Goal: Task Accomplishment & Management: Manage account settings

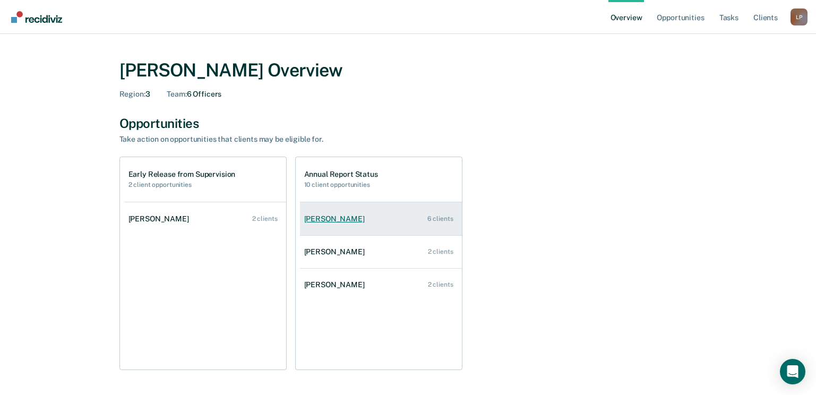
click at [331, 222] on div "[PERSON_NAME]" at bounding box center [336, 218] width 65 height 9
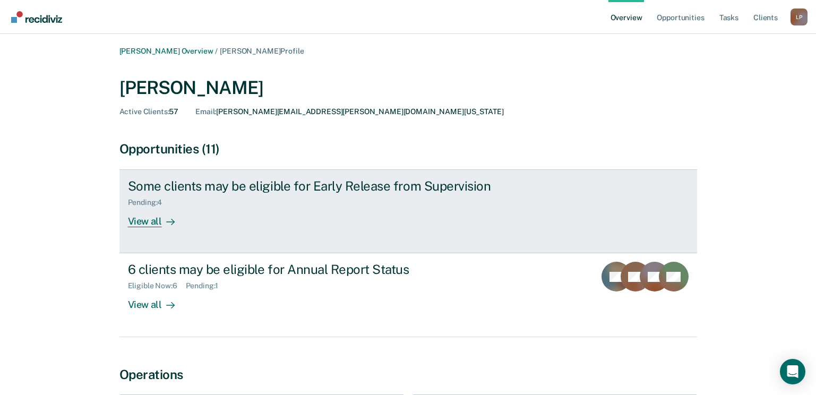
click at [141, 220] on div "View all" at bounding box center [157, 217] width 59 height 21
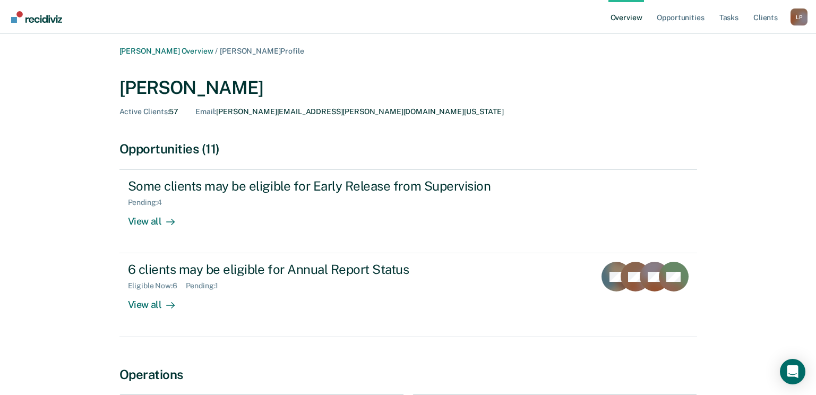
click at [616, 24] on link "Overview" at bounding box center [626, 17] width 36 height 34
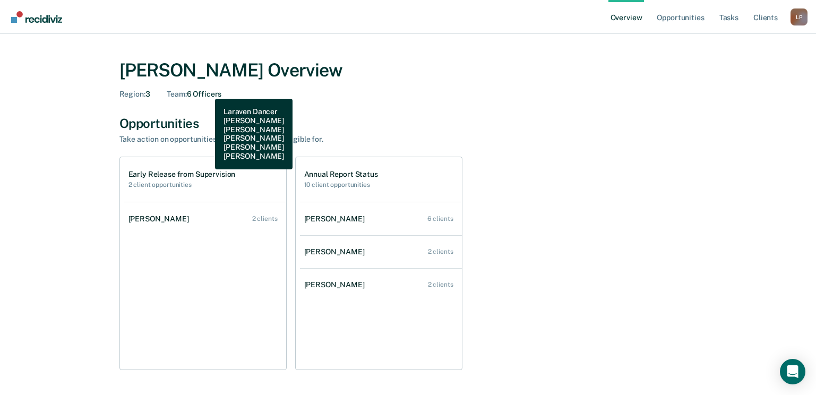
click at [208, 92] on div "Team : 6 Officers" at bounding box center [194, 94] width 55 height 9
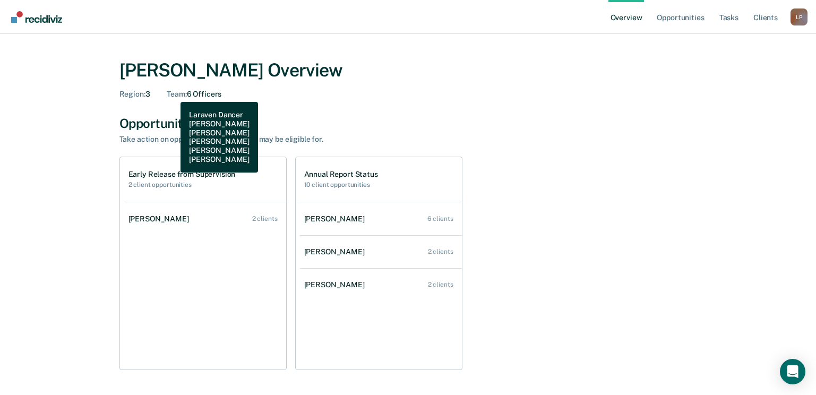
click at [173, 94] on span "Team :" at bounding box center [177, 94] width 20 height 8
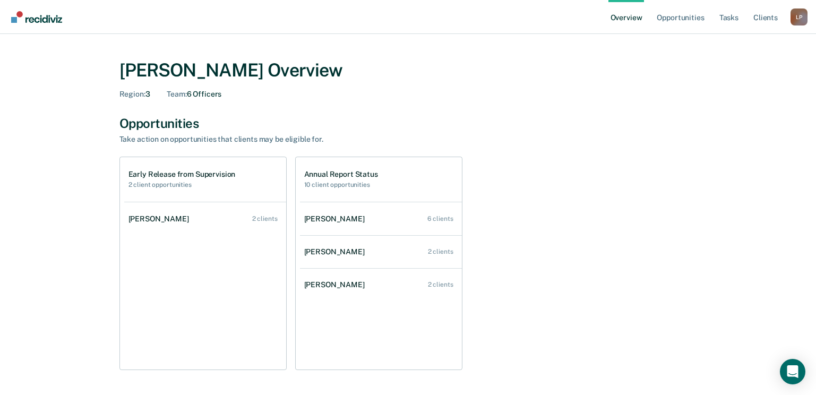
click at [348, 181] on h2 "10 client opportunities" at bounding box center [341, 184] width 74 height 7
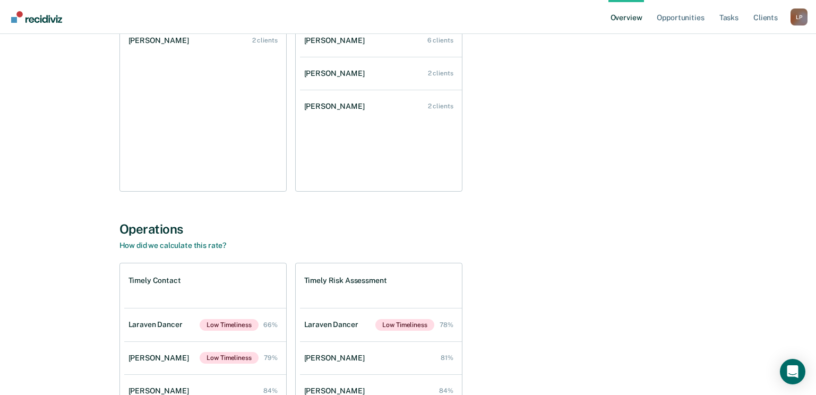
scroll to position [265, 0]
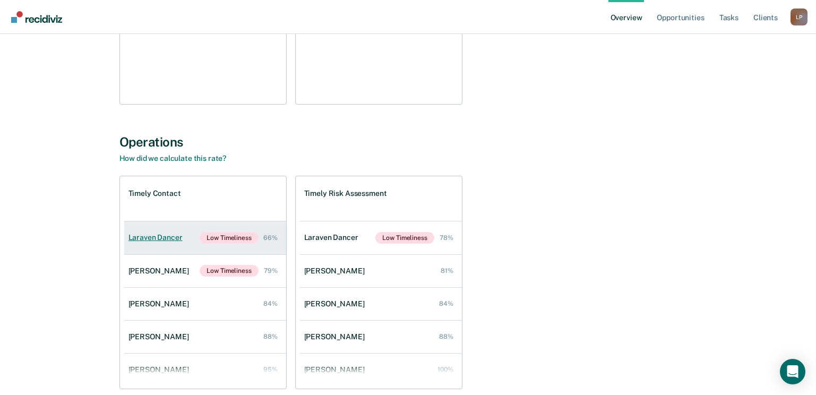
click at [160, 238] on div "Laraven Dancer" at bounding box center [157, 237] width 58 height 9
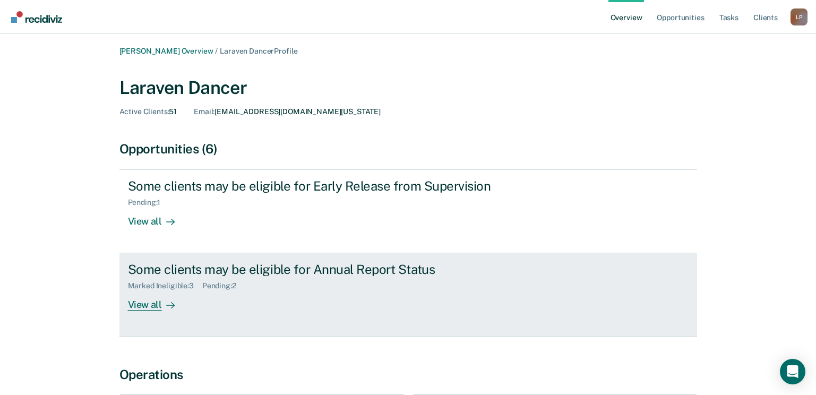
click at [145, 309] on div "View all" at bounding box center [157, 300] width 59 height 21
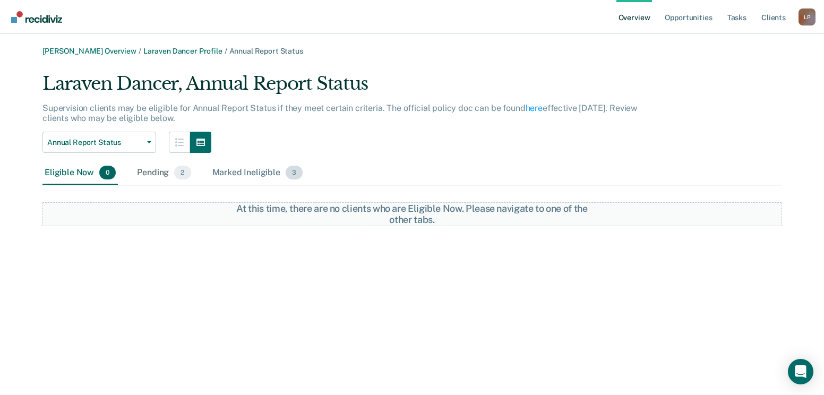
click at [248, 178] on div "Marked Ineligible 3" at bounding box center [257, 172] width 95 height 23
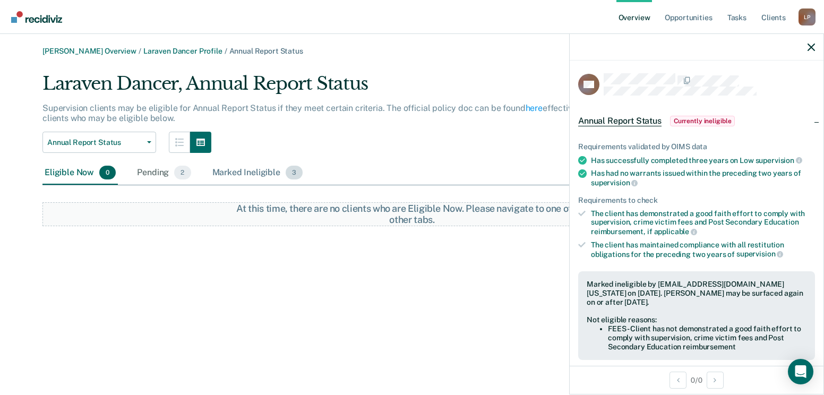
click at [222, 167] on div "Marked Ineligible 3" at bounding box center [257, 172] width 95 height 23
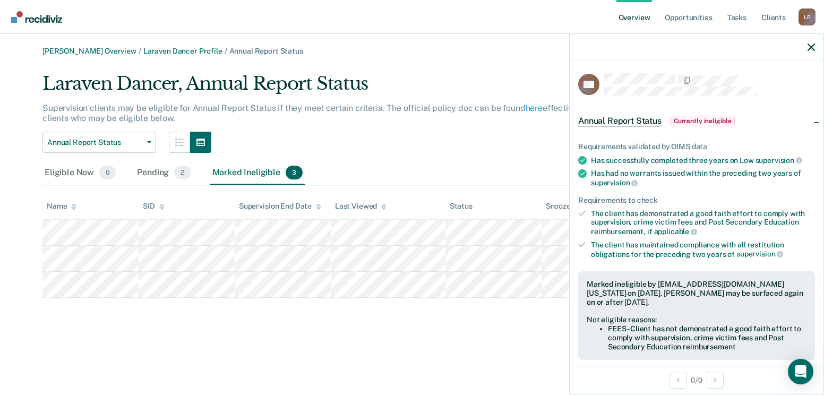
click at [399, 335] on div "Leonardo Pedraza Overview / Laraven Dancer Profile / Annual Report Status Larav…" at bounding box center [412, 204] width 798 height 314
click at [500, 79] on div "Laraven Dancer, Annual Report Status" at bounding box center [351, 88] width 618 height 30
click at [806, 46] on div at bounding box center [697, 47] width 254 height 27
click at [808, 47] on icon "button" at bounding box center [810, 47] width 7 height 7
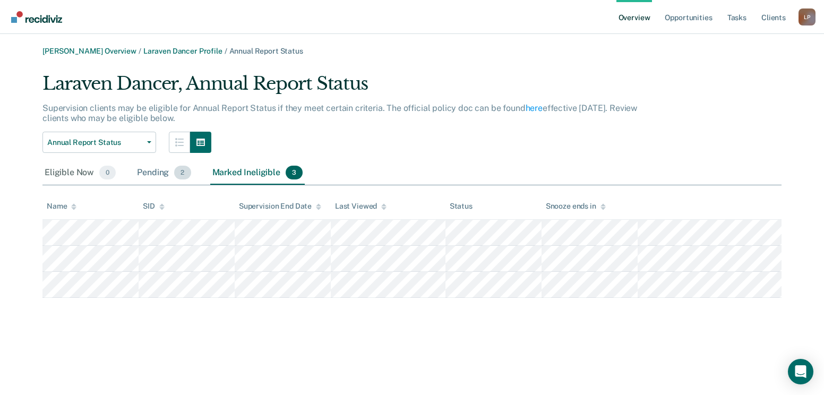
click at [144, 170] on div "Pending 2" at bounding box center [164, 172] width 58 height 23
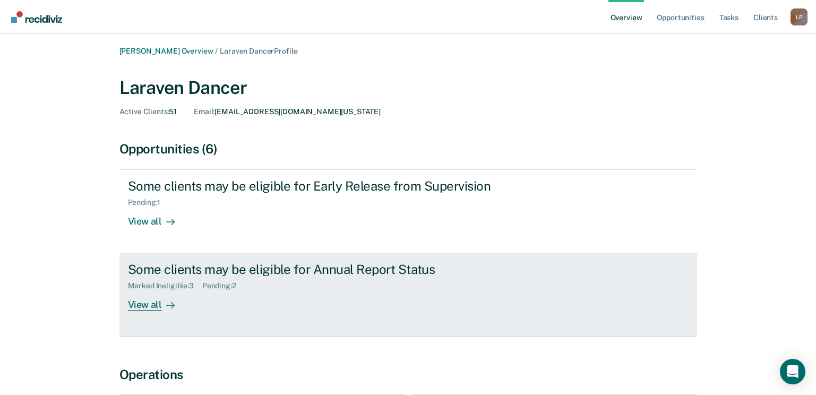
click at [157, 309] on div "View all" at bounding box center [157, 300] width 59 height 21
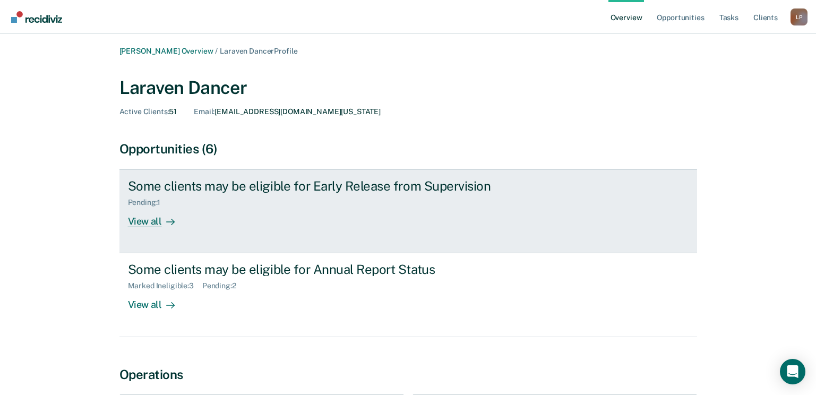
click at [144, 221] on div "View all" at bounding box center [157, 217] width 59 height 21
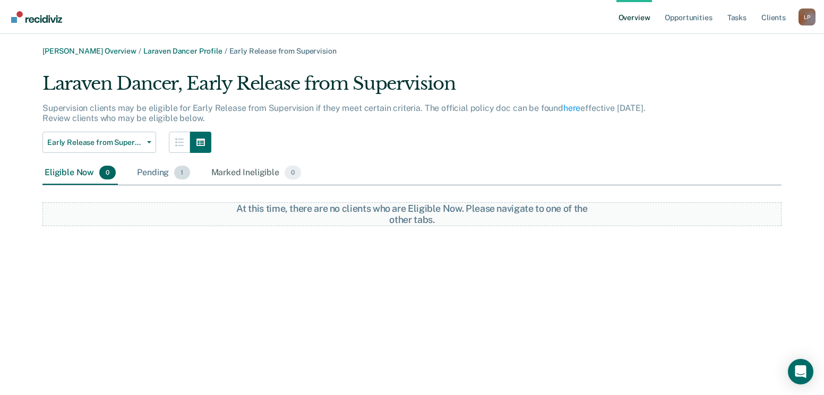
click at [153, 170] on div "Pending 1" at bounding box center [163, 172] width 57 height 23
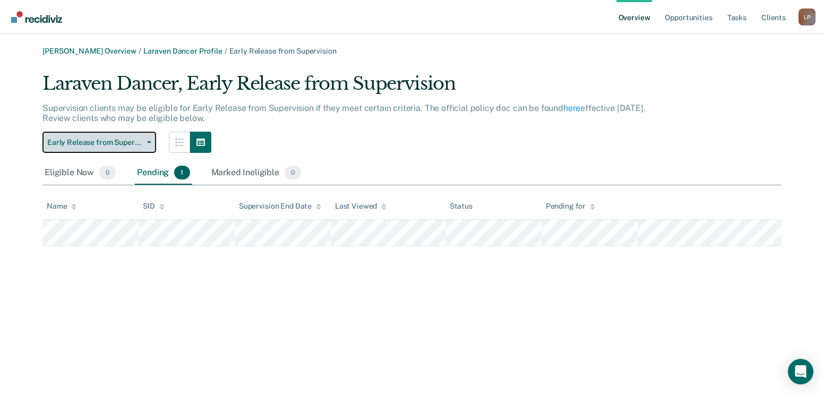
click at [150, 143] on button "Early Release from Supervision" at bounding box center [99, 142] width 114 height 21
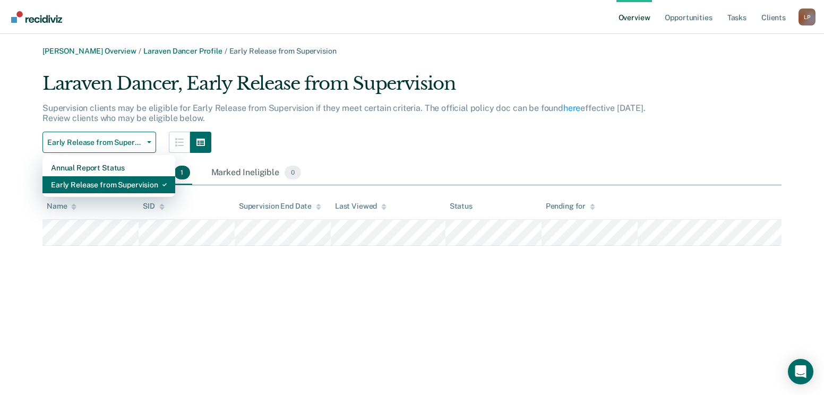
click at [135, 182] on div "Early Release from Supervision" at bounding box center [109, 184] width 116 height 17
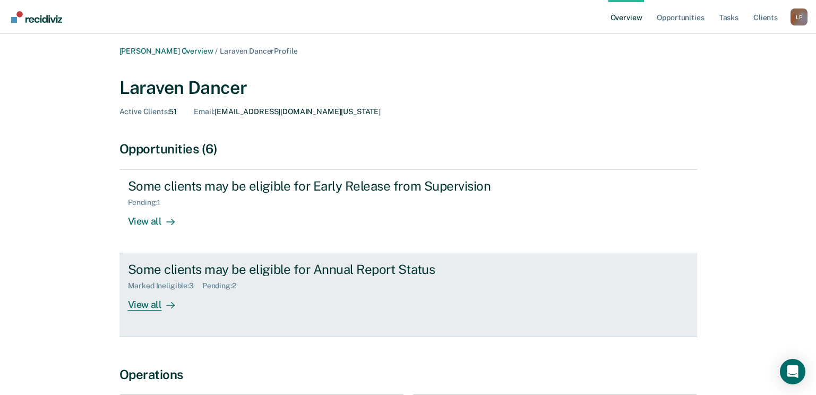
click at [155, 312] on link "Some clients may be eligible for Annual Report Status Marked Ineligible : 3 Pen…" at bounding box center [408, 294] width 578 height 83
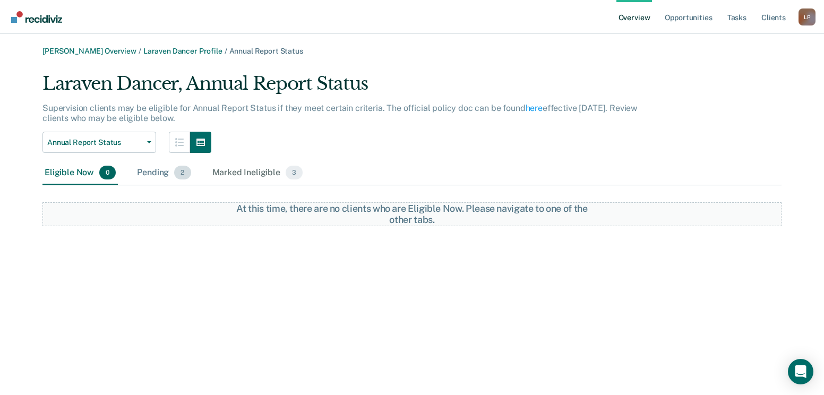
click at [150, 171] on div "Pending 2" at bounding box center [164, 172] width 58 height 23
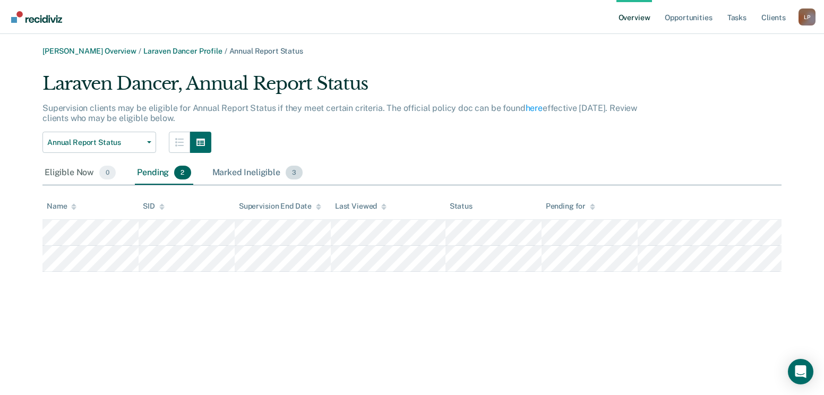
click at [220, 171] on div "Marked Ineligible 3" at bounding box center [257, 172] width 95 height 23
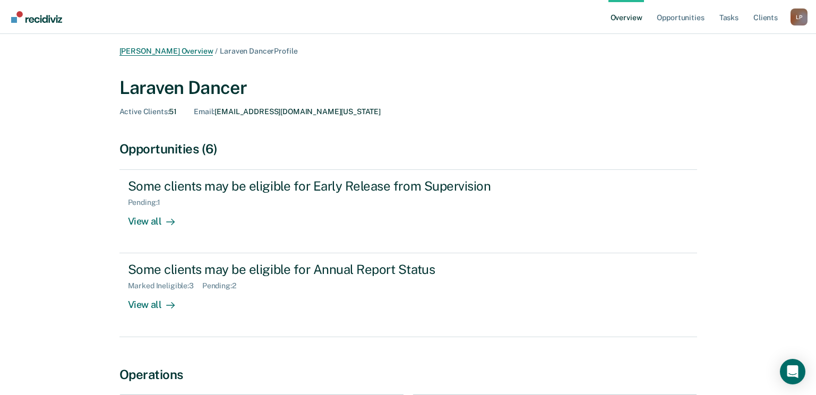
click at [193, 49] on link "[PERSON_NAME] Overview" at bounding box center [166, 51] width 94 height 9
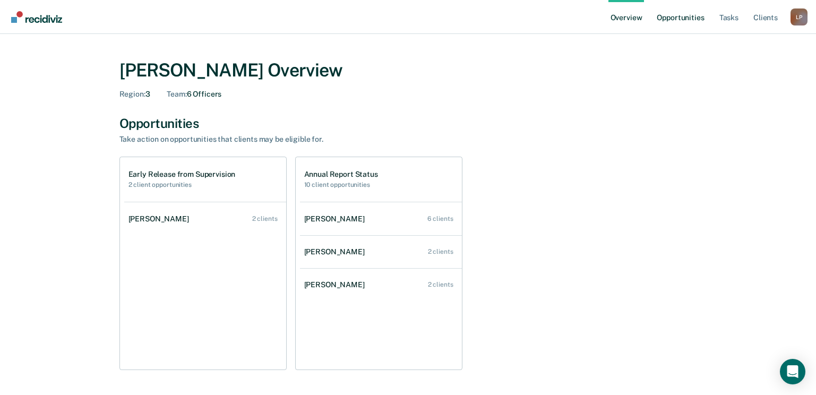
click at [692, 16] on link "Opportunities" at bounding box center [680, 17] width 51 height 34
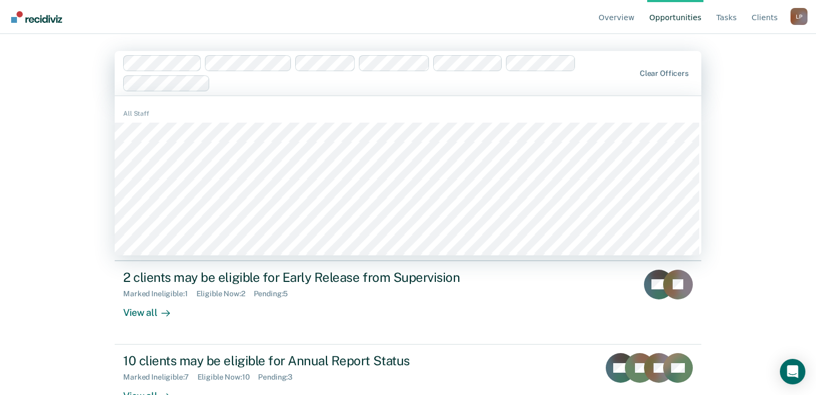
click at [94, 89] on div "Overview Opportunities Tasks Client s Leonardo Pedraza L P Profile How it works…" at bounding box center [408, 197] width 816 height 395
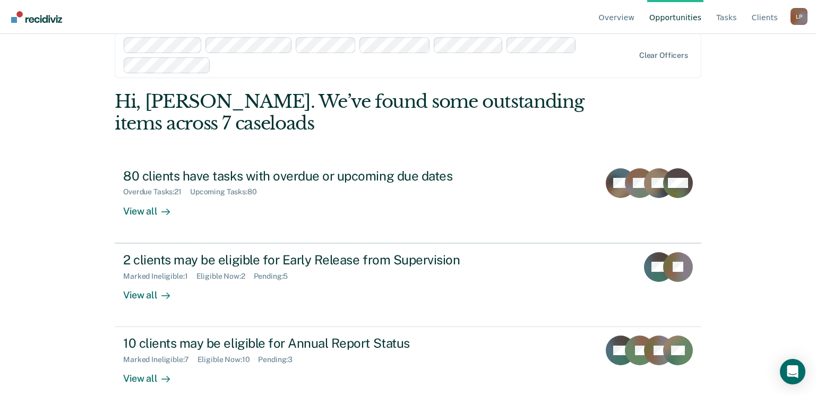
scroll to position [34, 0]
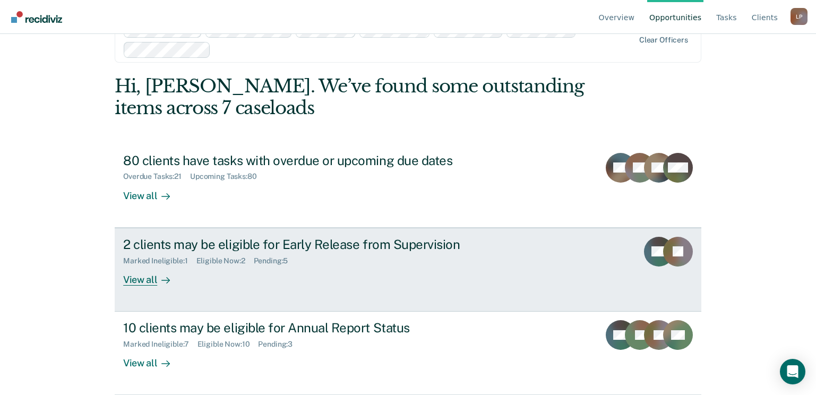
click at [139, 280] on div "View all" at bounding box center [152, 275] width 59 height 21
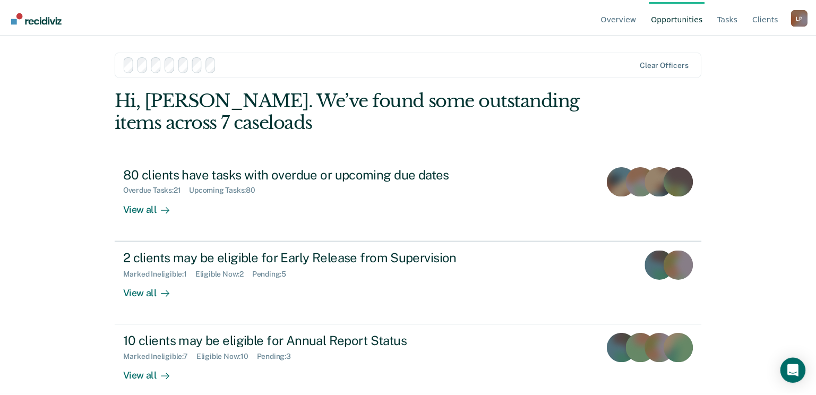
scroll to position [34, 0]
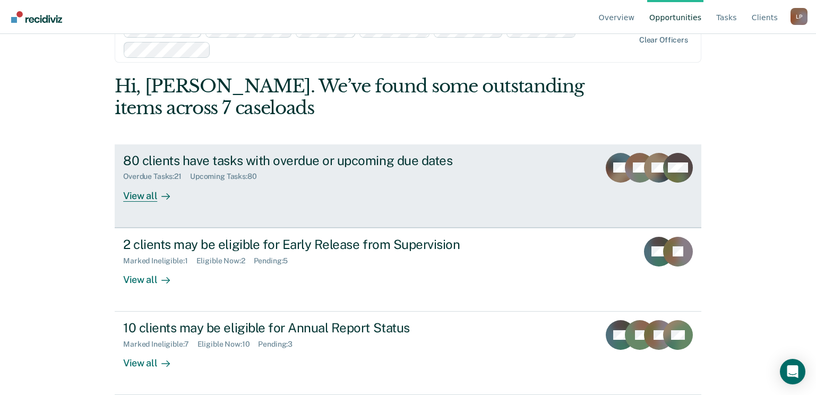
click at [142, 195] on div "View all" at bounding box center [152, 191] width 59 height 21
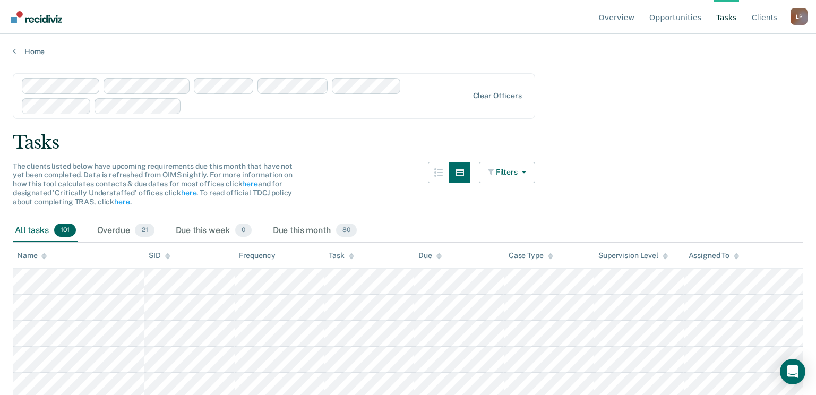
scroll to position [34, 0]
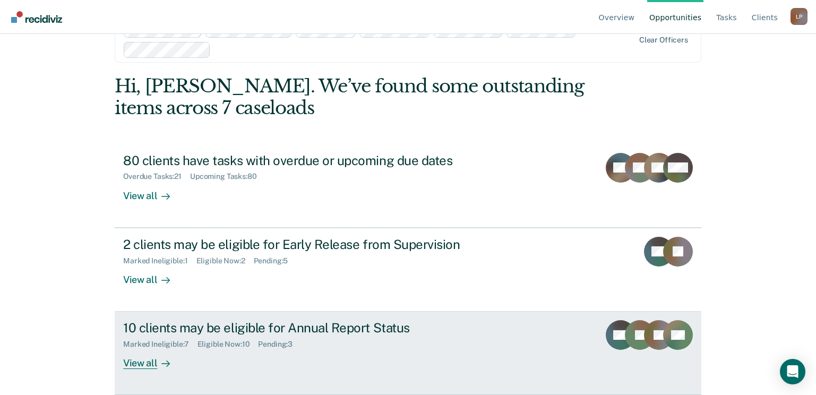
click at [128, 363] on div "View all" at bounding box center [152, 359] width 59 height 21
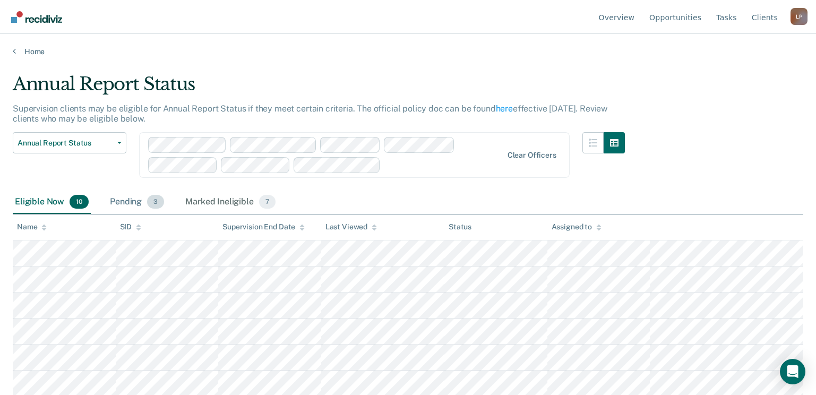
click at [135, 202] on div "Pending 3" at bounding box center [137, 202] width 58 height 23
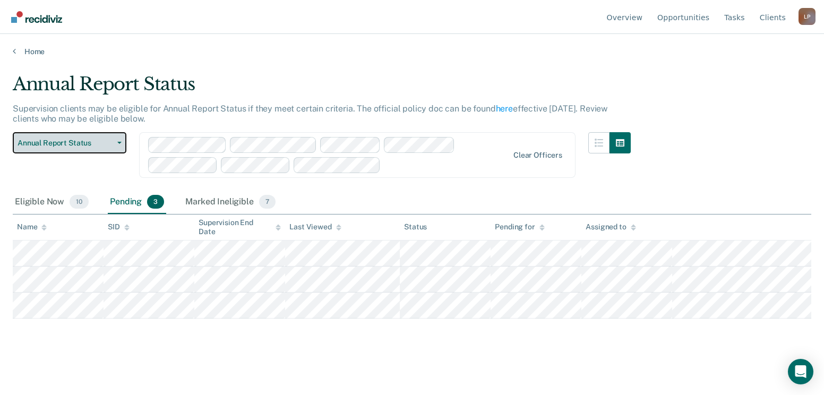
click at [88, 139] on span "Annual Report Status" at bounding box center [66, 143] width 96 height 9
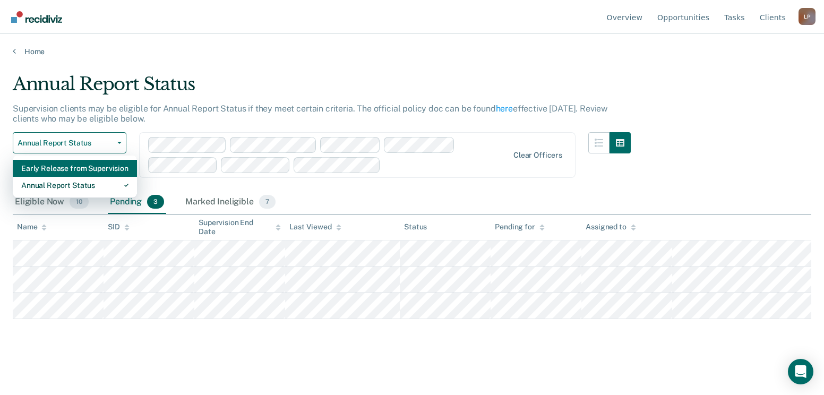
click at [81, 170] on div "Early Release from Supervision" at bounding box center [74, 168] width 107 height 17
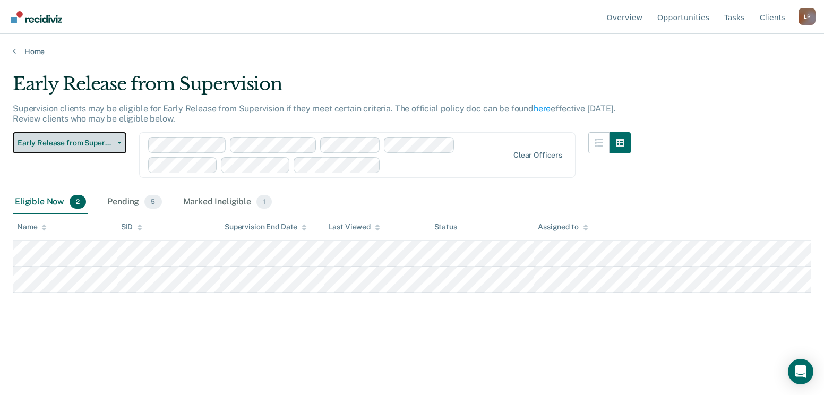
click at [76, 144] on span "Early Release from Supervision" at bounding box center [66, 143] width 96 height 9
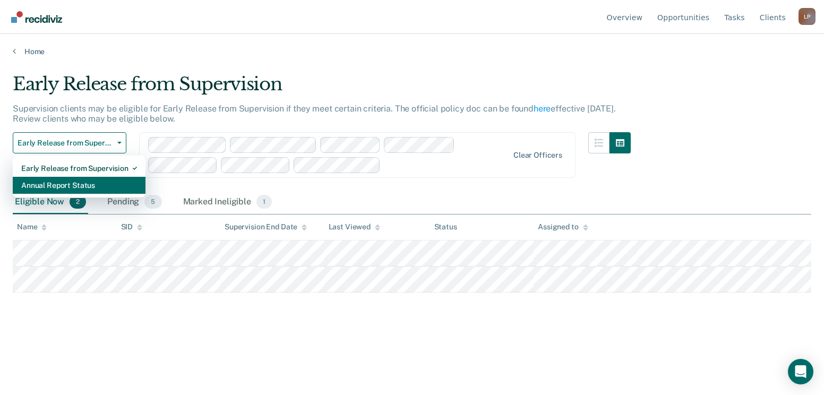
click at [87, 179] on div "Annual Report Status" at bounding box center [79, 185] width 116 height 17
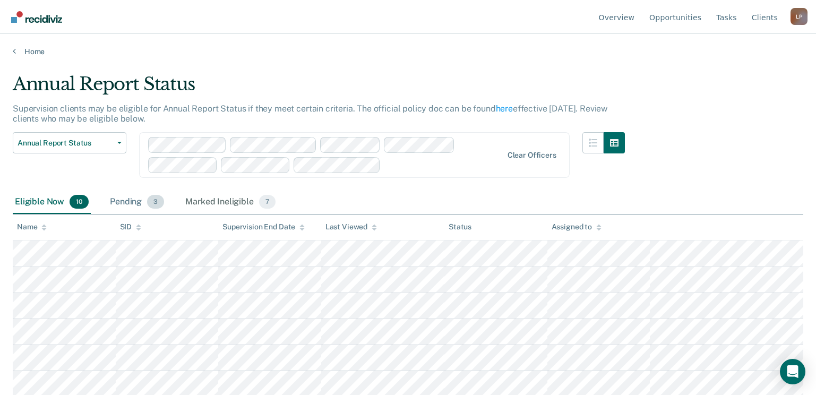
click at [129, 194] on div "Pending 3" at bounding box center [137, 202] width 58 height 23
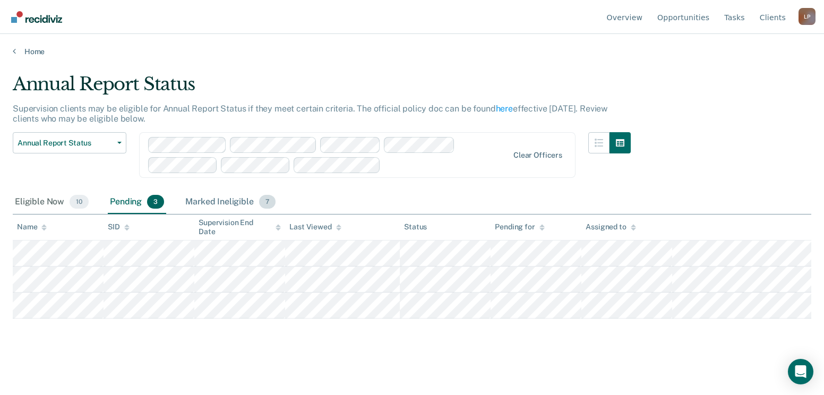
click at [234, 204] on div "Marked Ineligible 7" at bounding box center [230, 202] width 94 height 23
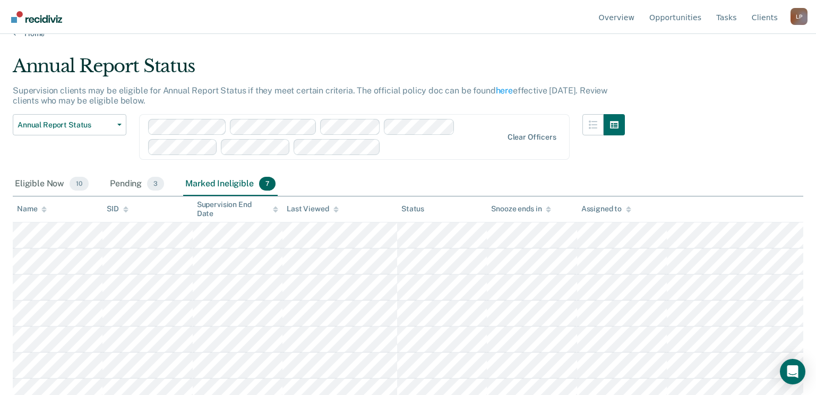
scroll to position [28, 0]
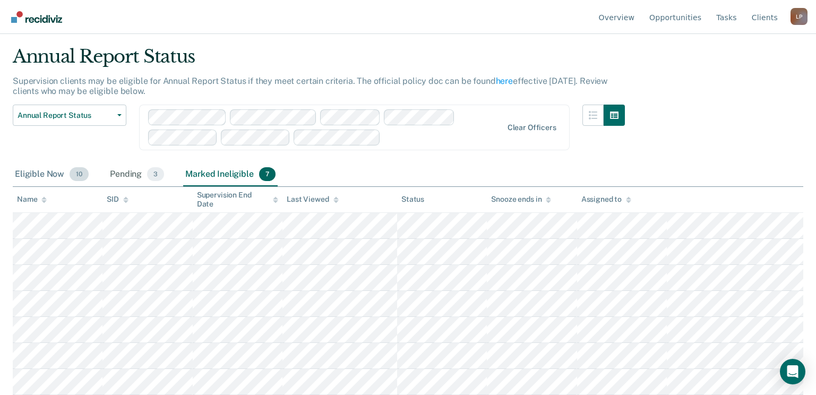
click at [66, 176] on div "Eligible Now 10" at bounding box center [52, 174] width 78 height 23
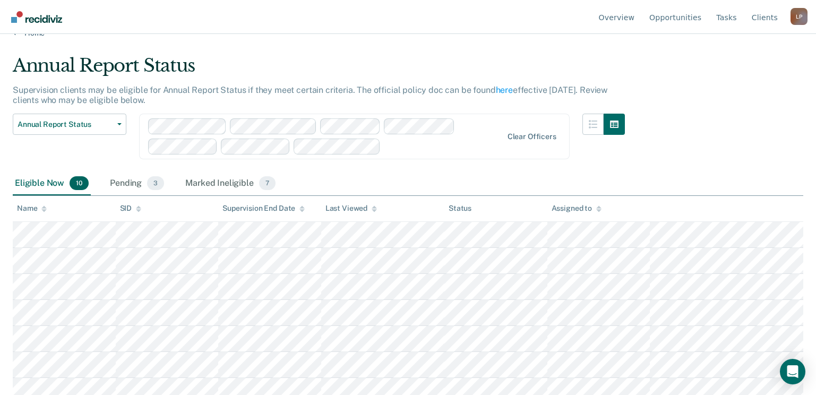
scroll to position [0, 0]
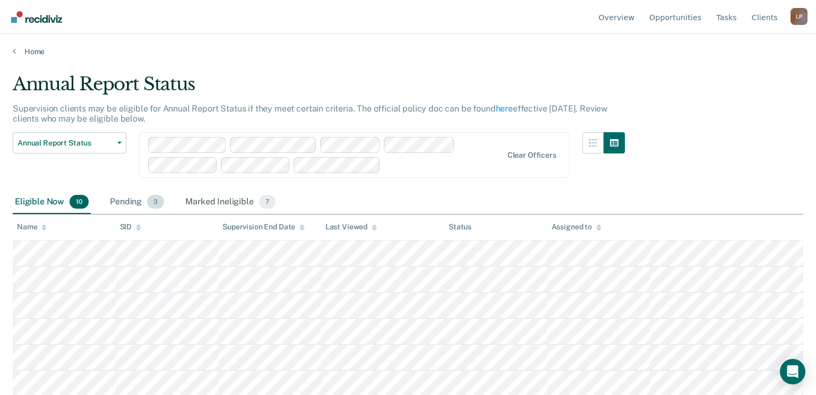
click at [129, 201] on div "Pending 3" at bounding box center [137, 202] width 58 height 23
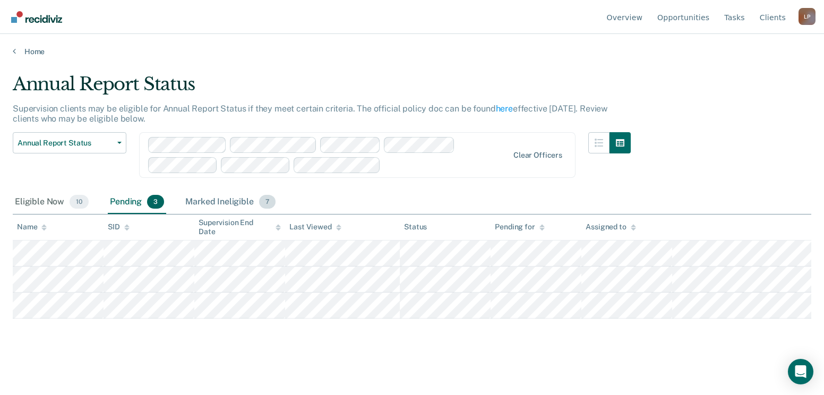
click at [211, 196] on div "Marked Ineligible 7" at bounding box center [230, 202] width 94 height 23
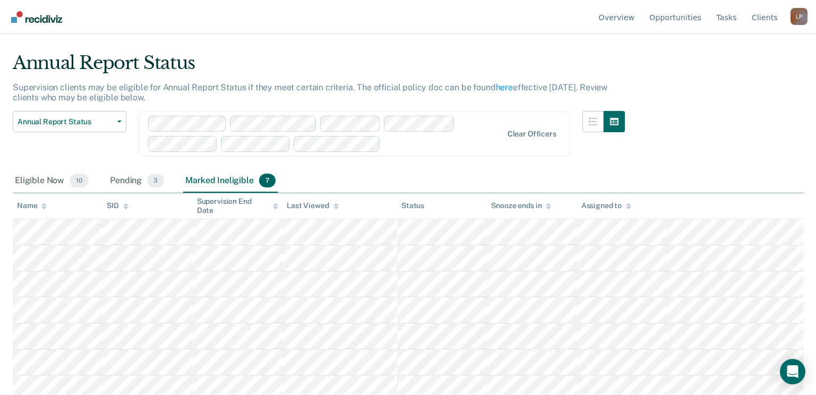
scroll to position [28, 0]
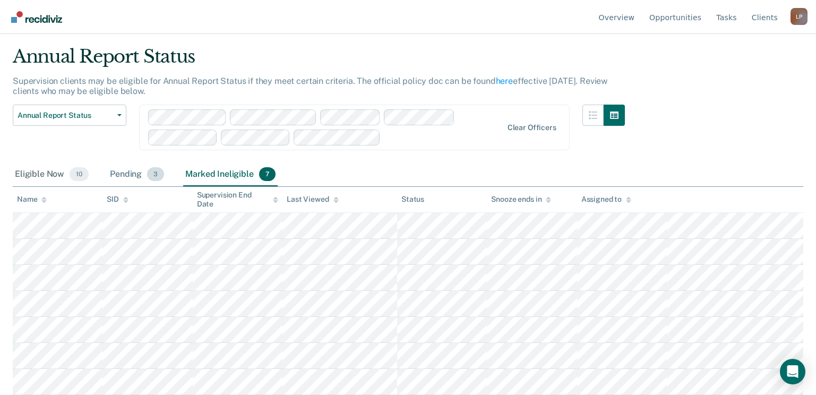
click at [133, 174] on div "Pending 3" at bounding box center [137, 174] width 58 height 23
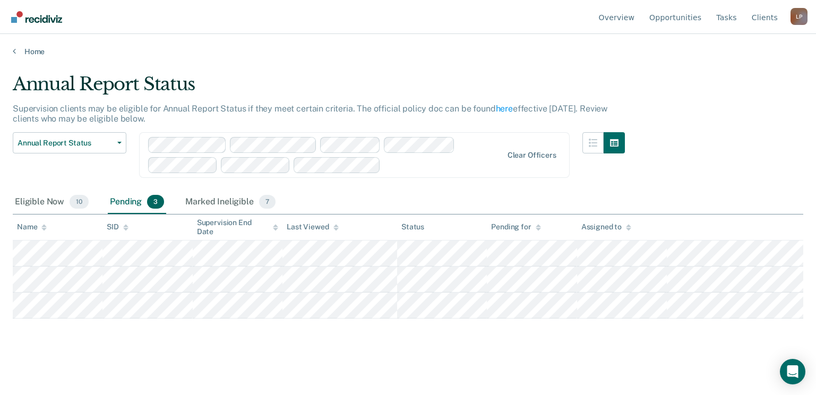
scroll to position [0, 0]
click at [53, 196] on div "Eligible Now 10" at bounding box center [52, 202] width 78 height 23
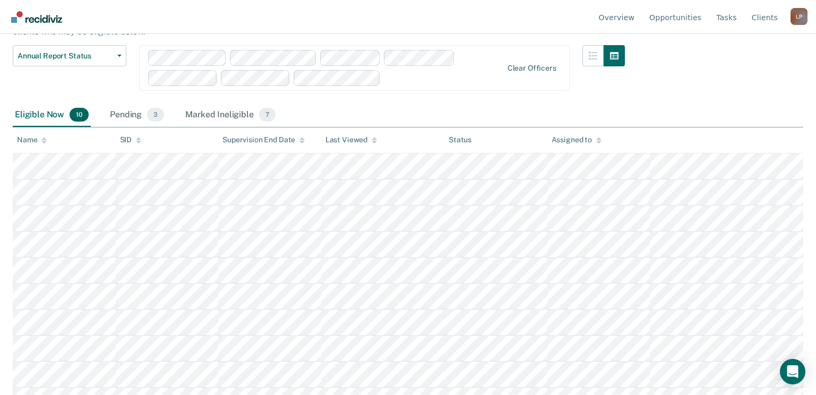
scroll to position [106, 0]
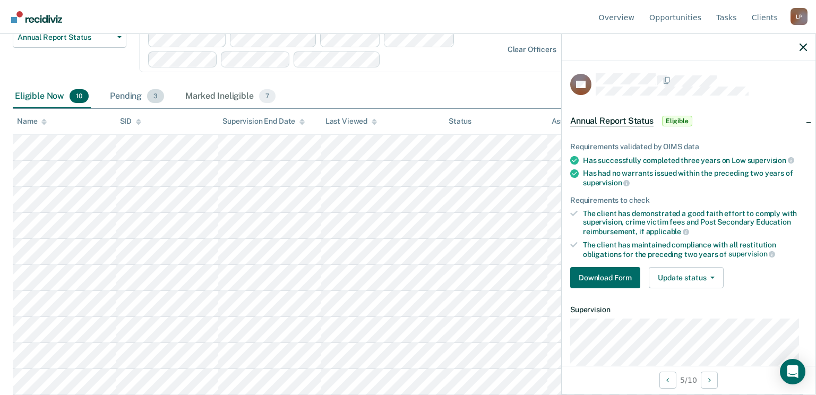
click at [136, 97] on div "Pending 3" at bounding box center [137, 96] width 58 height 23
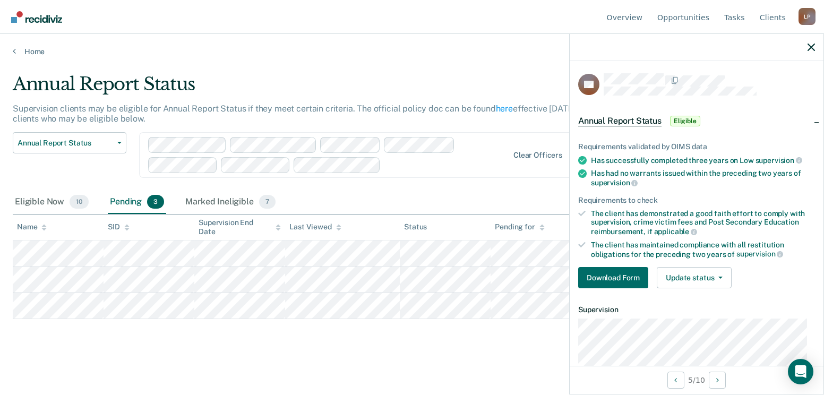
click at [136, 97] on div "Annual Report Status" at bounding box center [322, 88] width 618 height 30
click at [114, 142] on span "button" at bounding box center [117, 143] width 8 height 2
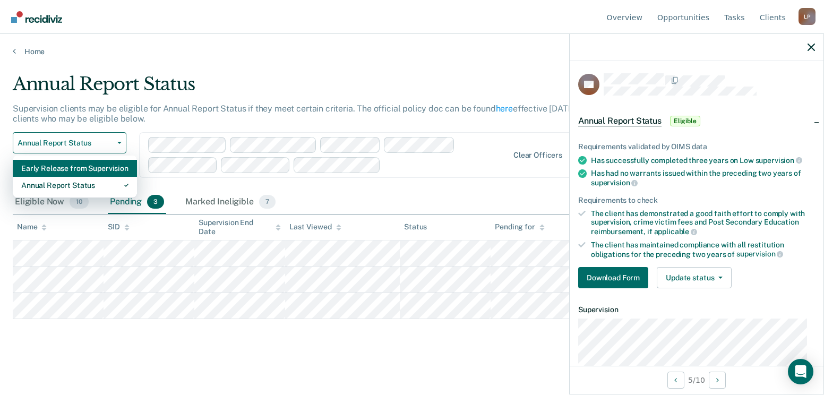
click at [100, 169] on div "Early Release from Supervision" at bounding box center [74, 168] width 107 height 17
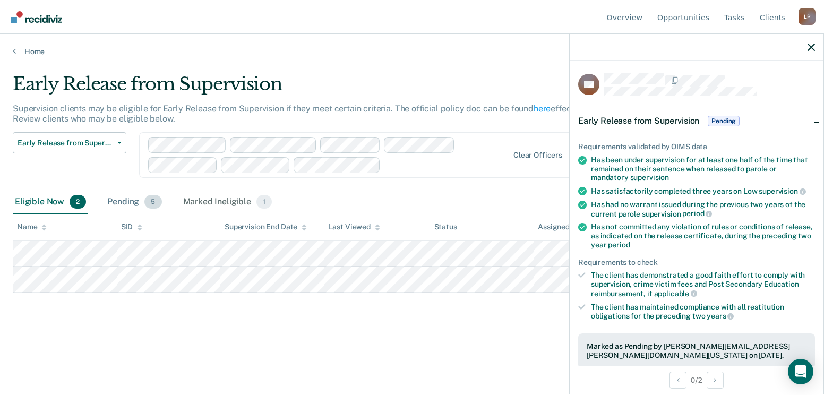
click at [124, 201] on div "Pending 5" at bounding box center [134, 202] width 58 height 23
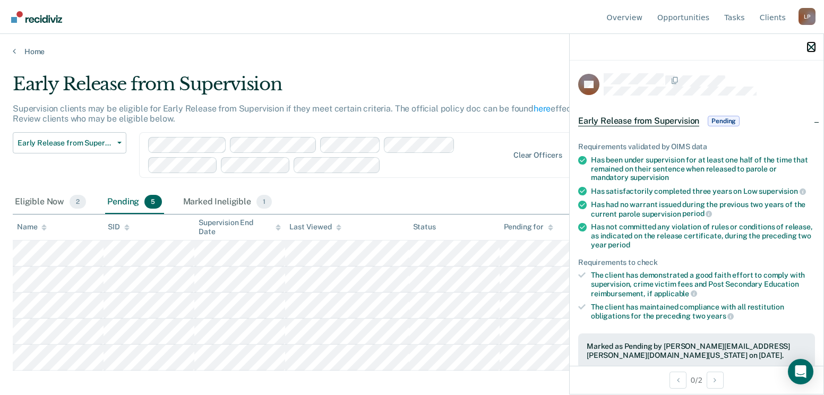
click at [811, 48] on icon "button" at bounding box center [810, 47] width 7 height 7
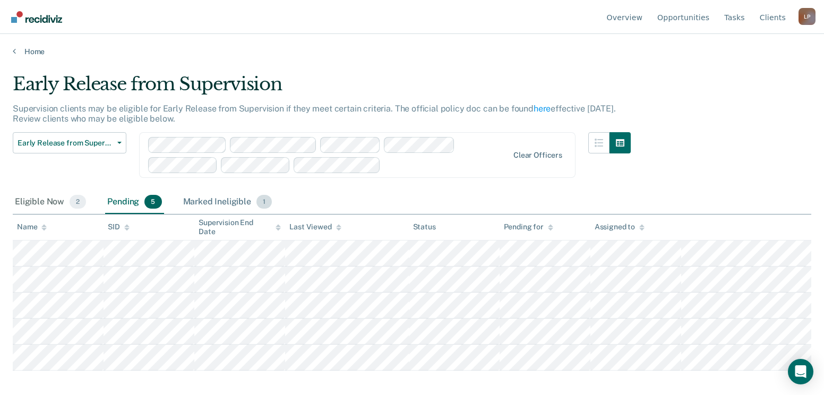
click at [227, 193] on div "Marked Ineligible 1" at bounding box center [227, 202] width 93 height 23
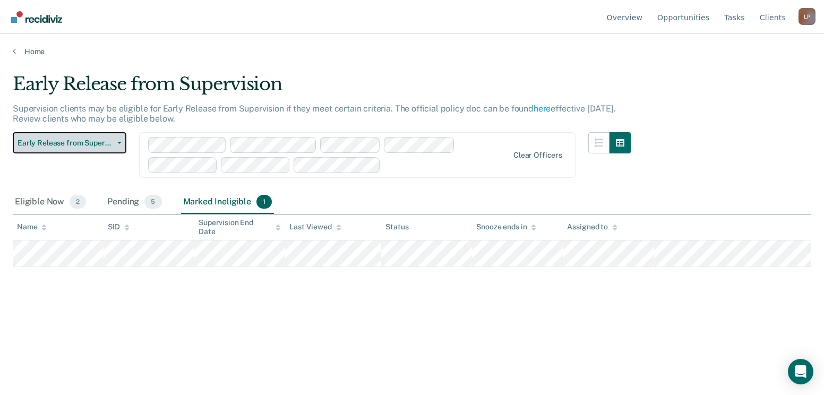
click at [122, 145] on button "Early Release from Supervision" at bounding box center [70, 142] width 114 height 21
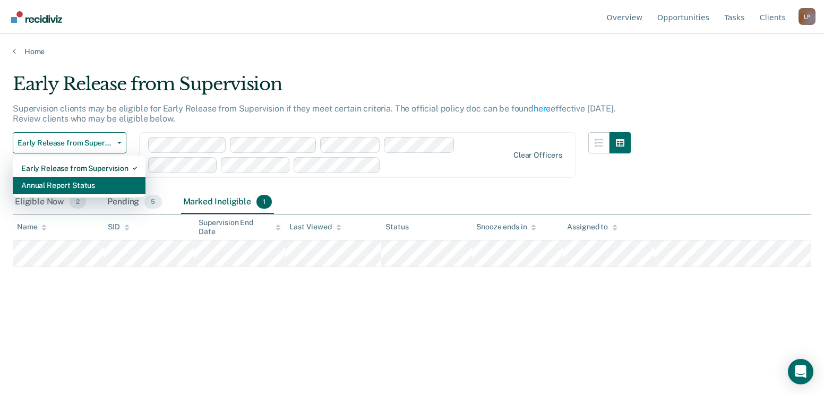
click at [91, 179] on div "Annual Report Status" at bounding box center [79, 185] width 116 height 17
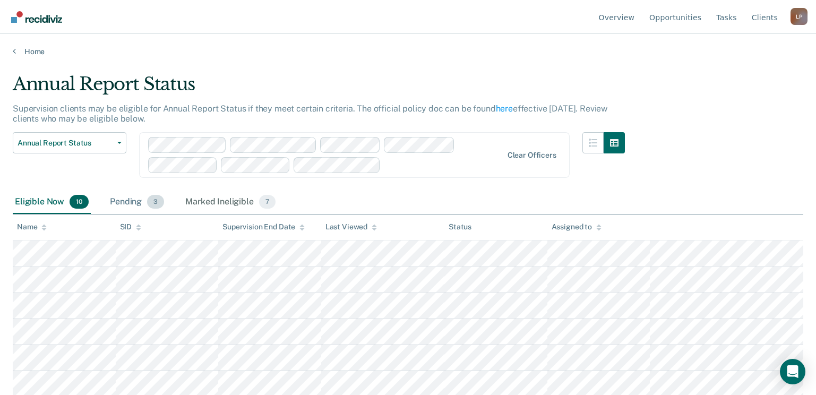
click at [135, 198] on div "Pending 3" at bounding box center [137, 202] width 58 height 23
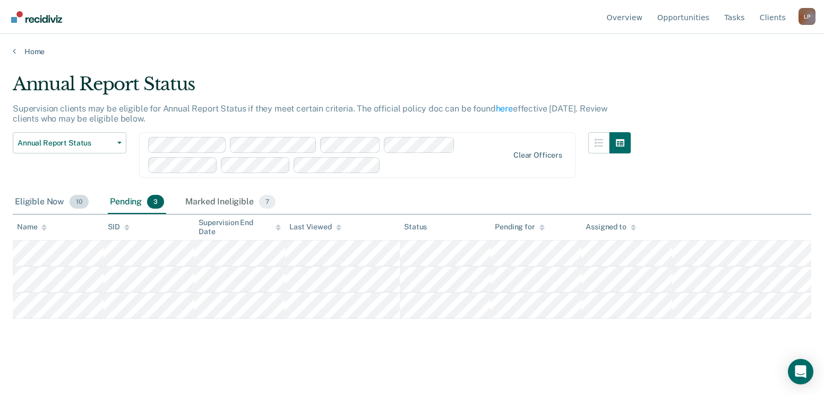
click at [44, 199] on div "Eligible Now 10" at bounding box center [52, 202] width 78 height 23
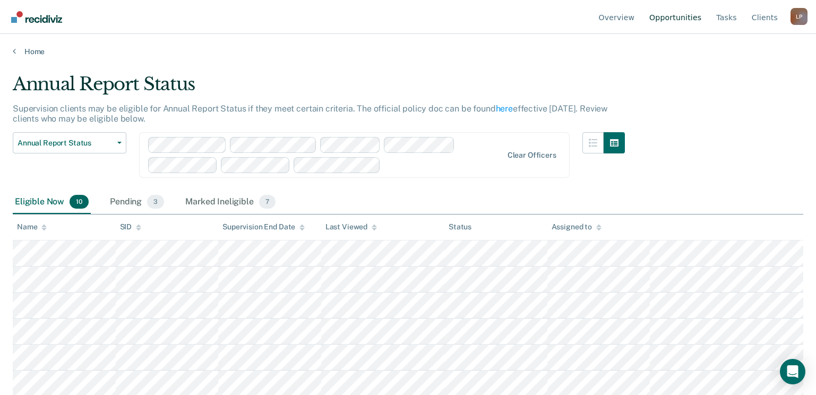
click at [667, 19] on link "Opportunities" at bounding box center [675, 17] width 56 height 34
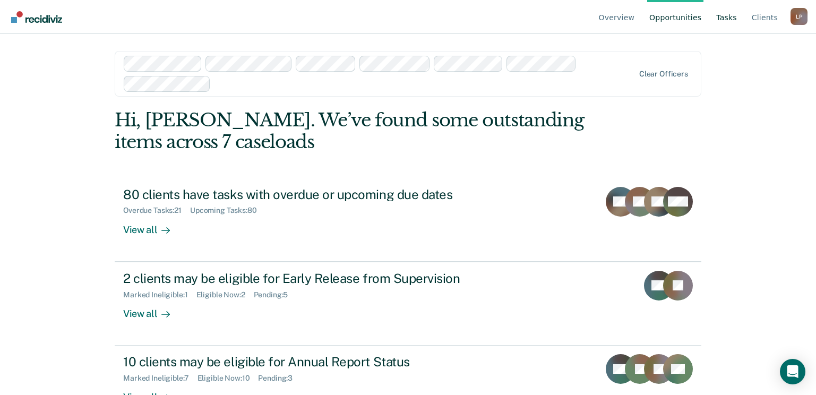
click at [729, 22] on link "Tasks" at bounding box center [726, 17] width 25 height 34
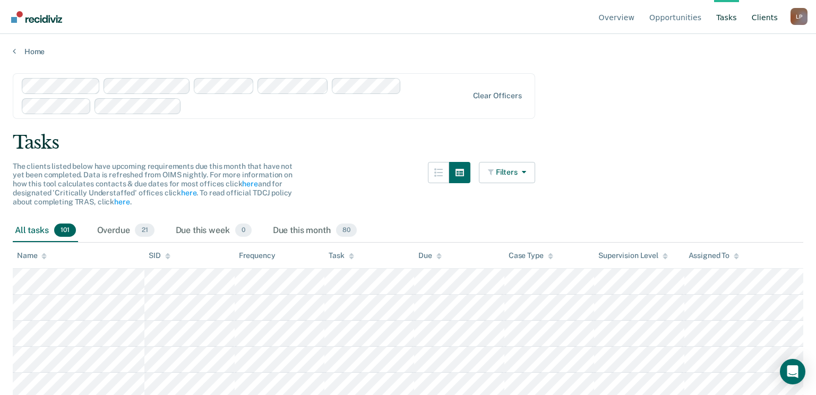
click at [771, 20] on link "Client s" at bounding box center [765, 17] width 30 height 34
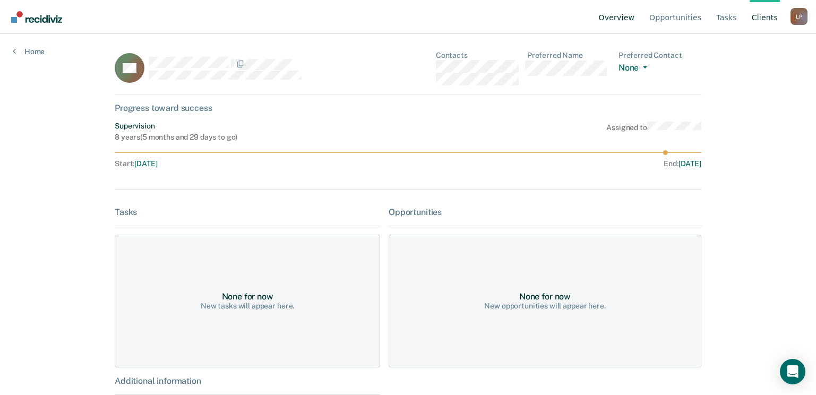
click at [634, 17] on link "Overview" at bounding box center [617, 17] width 40 height 34
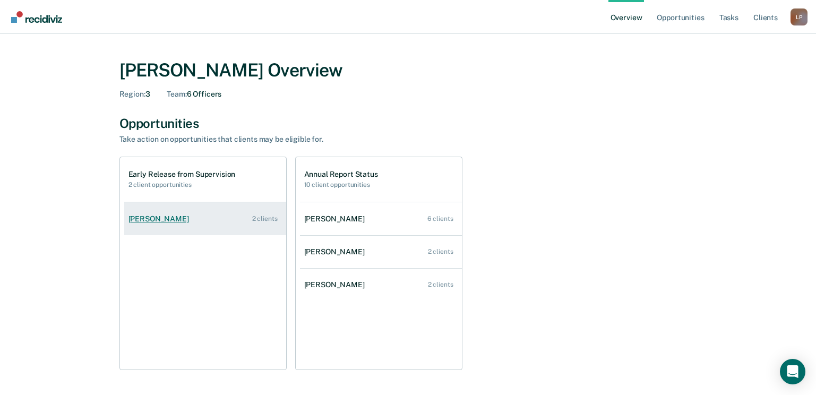
click at [181, 213] on link "[PERSON_NAME] 2 clients" at bounding box center [205, 219] width 162 height 30
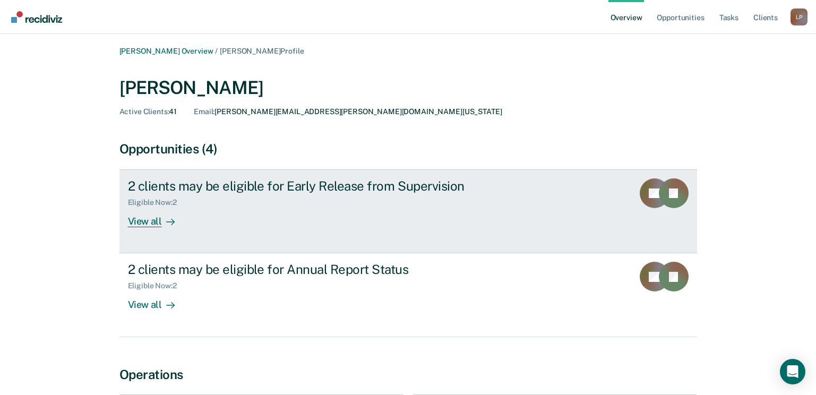
click at [149, 228] on link "2 clients may be eligible for Early Release from Supervision Eligible Now : 2 V…" at bounding box center [408, 211] width 578 height 84
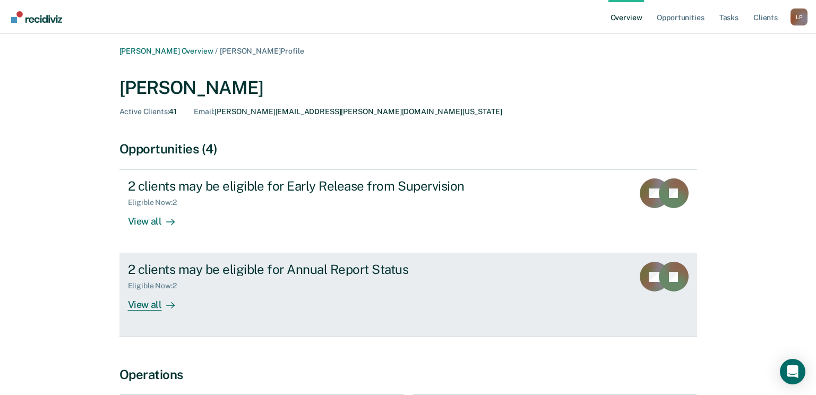
click at [150, 300] on div "View all" at bounding box center [157, 300] width 59 height 21
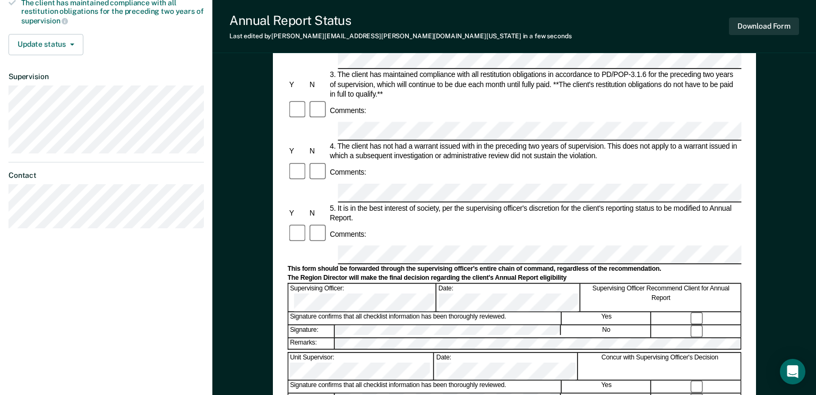
scroll to position [265, 0]
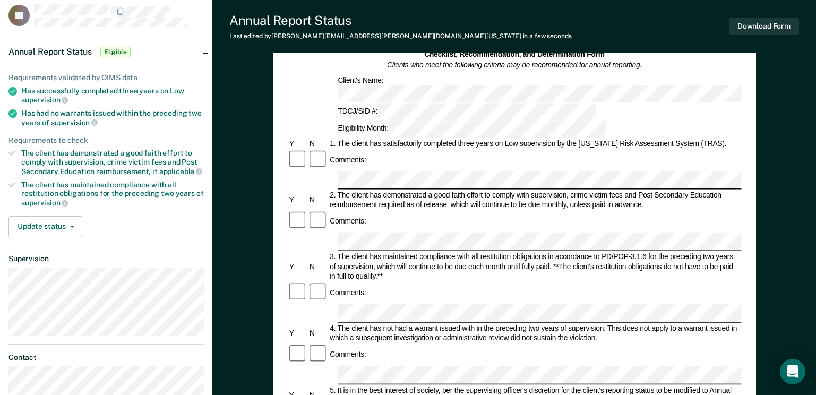
scroll to position [0, 0]
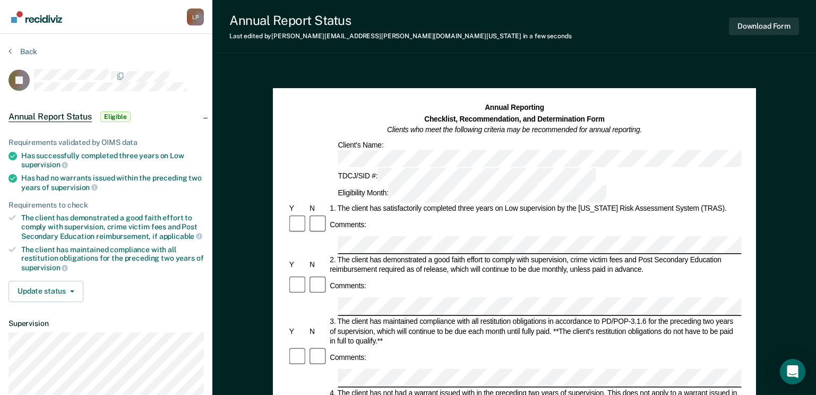
click at [14, 218] on icon at bounding box center [11, 217] width 7 height 7
click at [15, 242] on ul "Requirements validated by OIMS data Has successfully completed three years on L…" at bounding box center [105, 205] width 195 height 134
click at [76, 290] on button "Update status" at bounding box center [45, 291] width 75 height 21
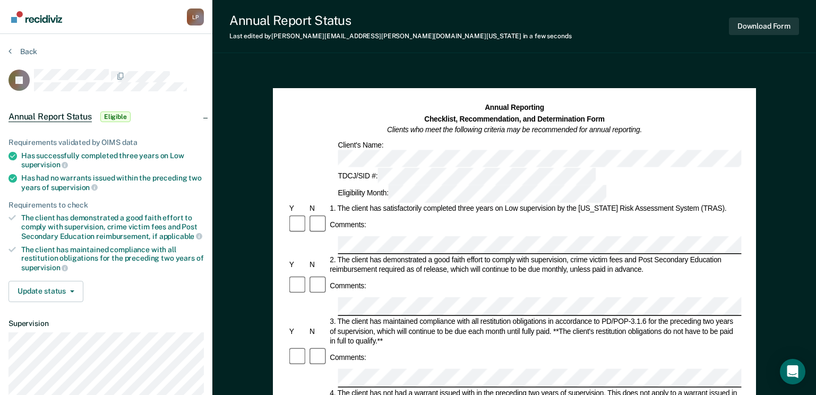
click at [378, 65] on div "Annual Report Status Last edited by Leonardo.Pedraza@tdcj.texas.gov in a few se…" at bounding box center [514, 376] width 604 height 752
click at [784, 24] on button "Download Form" at bounding box center [764, 27] width 70 height 18
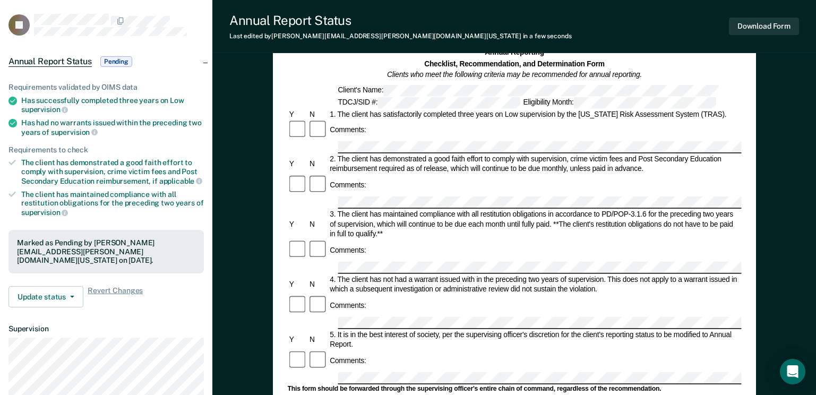
scroll to position [106, 0]
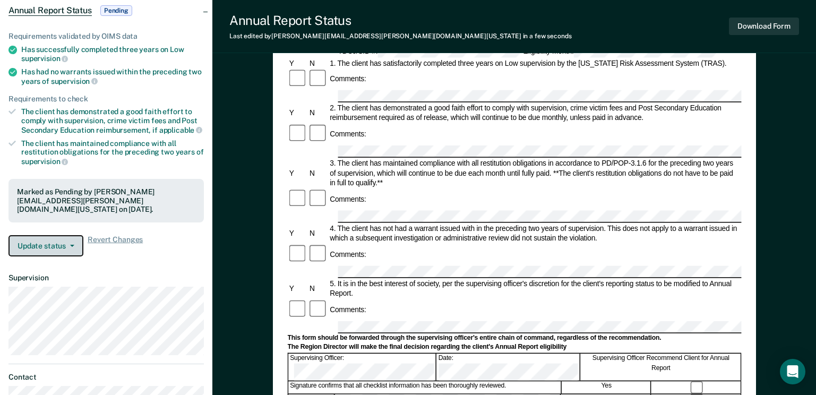
click at [72, 242] on button "Update status" at bounding box center [45, 245] width 75 height 21
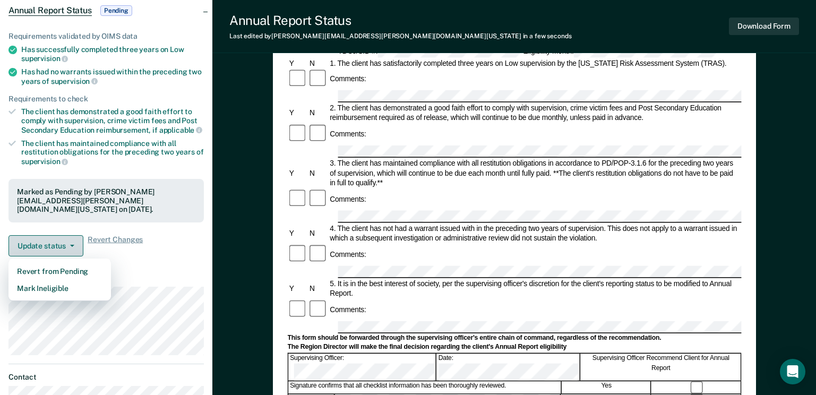
click at [73, 252] on button "Update status" at bounding box center [45, 245] width 75 height 21
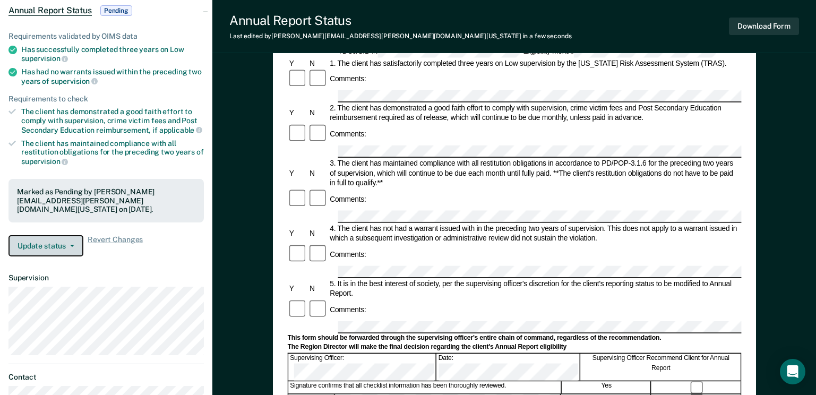
click at [78, 245] on button "Update status" at bounding box center [45, 245] width 75 height 21
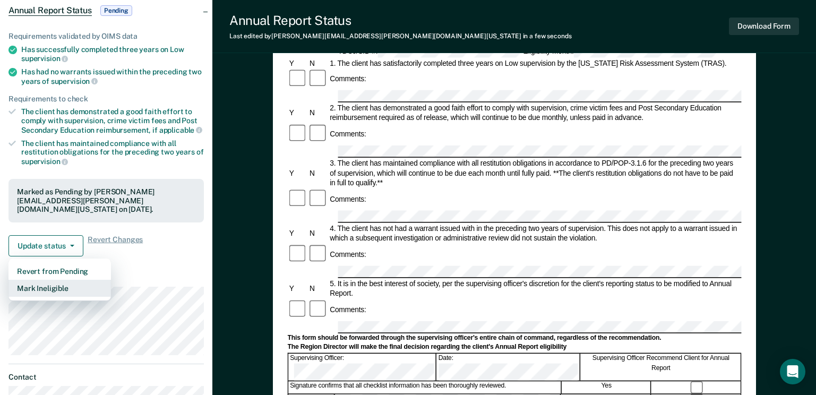
click at [65, 286] on button "Mark Ineligible" at bounding box center [59, 288] width 102 height 17
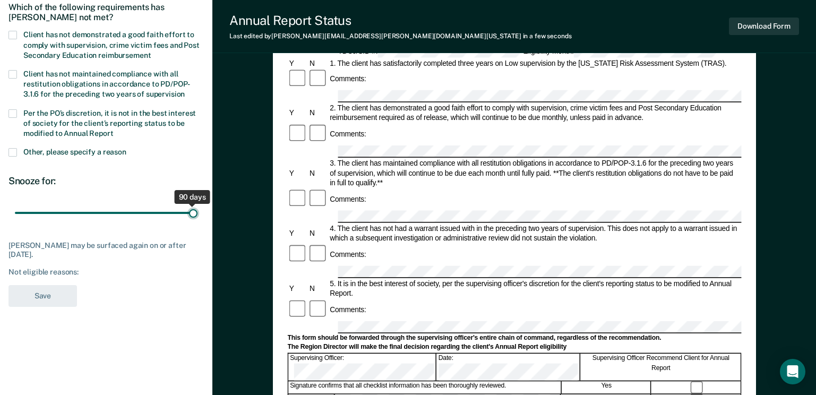
drag, startPoint x: 78, startPoint y: 211, endPoint x: 203, endPoint y: 212, distance: 125.3
type input "90"
click at [197, 212] on input "range" at bounding box center [106, 213] width 183 height 19
click at [80, 272] on div "Not eligible reasons:" at bounding box center [105, 272] width 195 height 9
click at [113, 276] on div "RJ Which of the following requirements has Reginald Johnson not met? Client has…" at bounding box center [105, 138] width 195 height 350
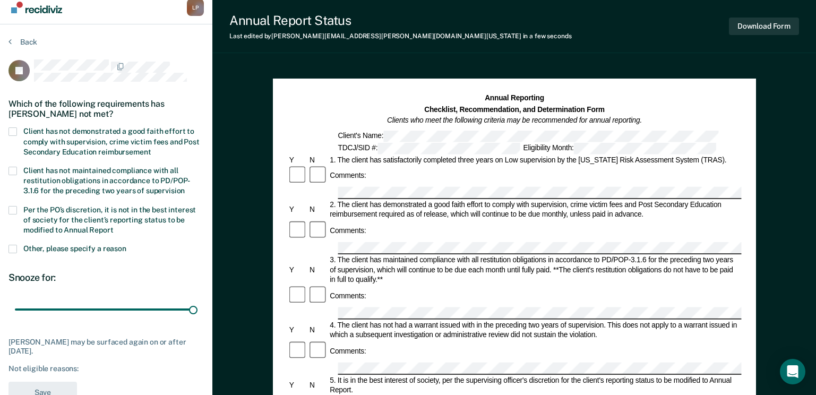
scroll to position [0, 0]
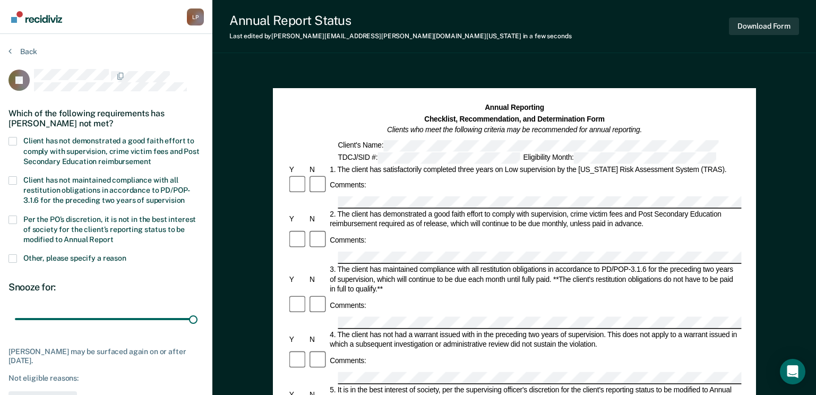
click at [14, 142] on span at bounding box center [12, 141] width 8 height 8
click at [151, 158] on input "Client has not demonstrated a good faith effort to comply with supervision, cri…" at bounding box center [151, 158] width 0 height 0
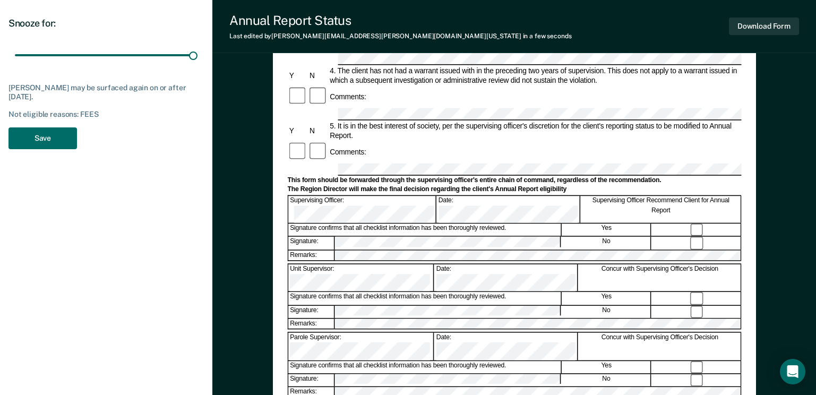
scroll to position [265, 0]
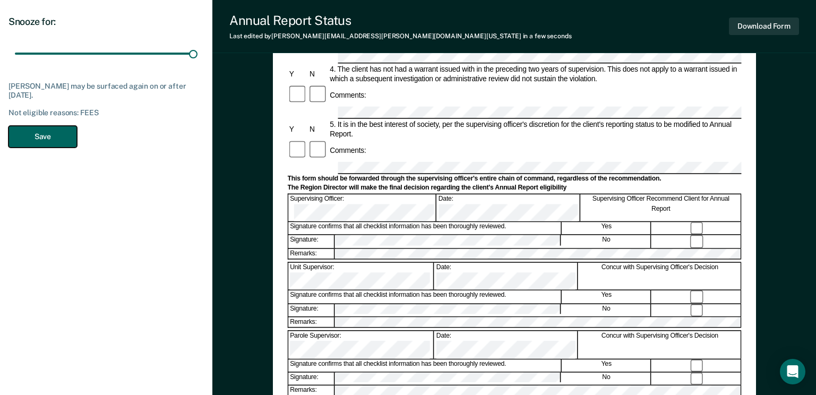
click at [39, 138] on button "Save" at bounding box center [42, 137] width 68 height 22
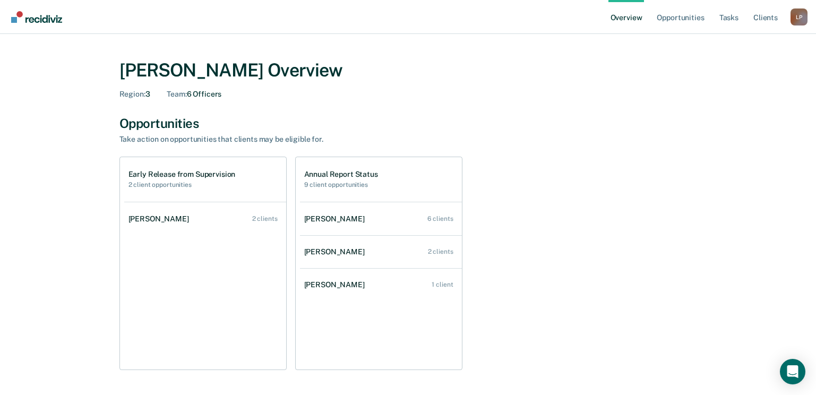
click at [807, 15] on div "Overview Opportunities Tasks Client s Leonardo Pedraza L P Profile How it works…" at bounding box center [408, 17] width 816 height 34
click at [800, 17] on div "L P" at bounding box center [798, 16] width 17 height 17
click at [735, 84] on link "Log Out" at bounding box center [756, 82] width 68 height 9
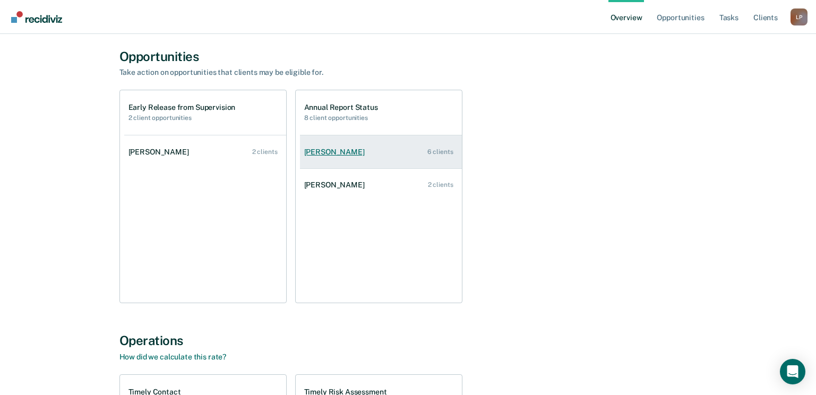
scroll to position [53, 0]
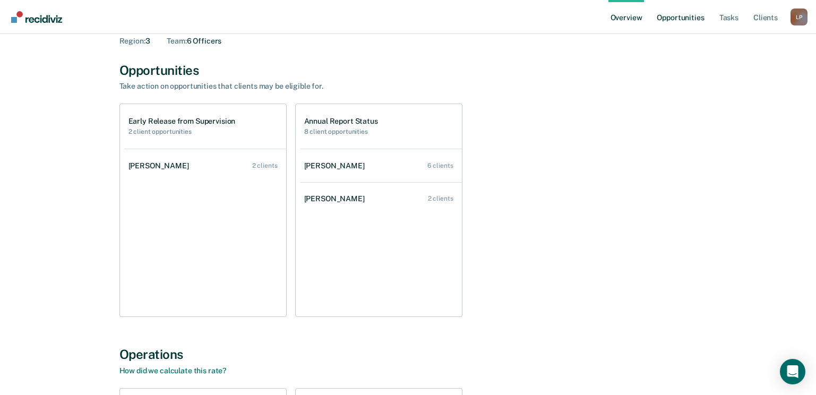
click at [672, 23] on link "Opportunities" at bounding box center [680, 17] width 51 height 34
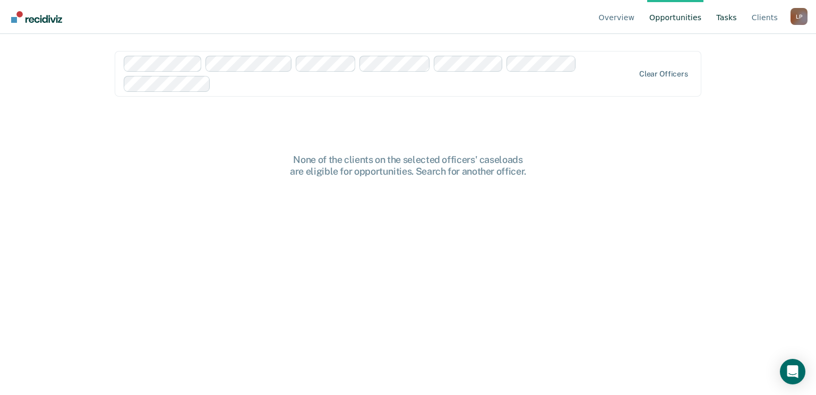
click at [733, 18] on link "Tasks" at bounding box center [726, 17] width 25 height 34
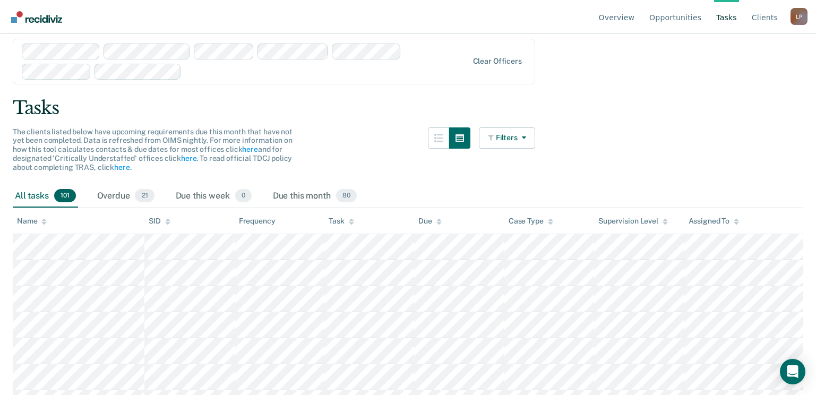
scroll to position [53, 0]
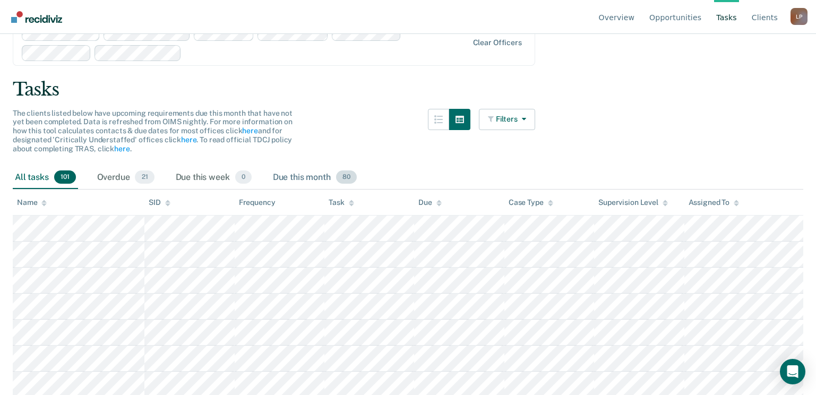
click at [313, 178] on div "Due this month 80" at bounding box center [315, 177] width 88 height 23
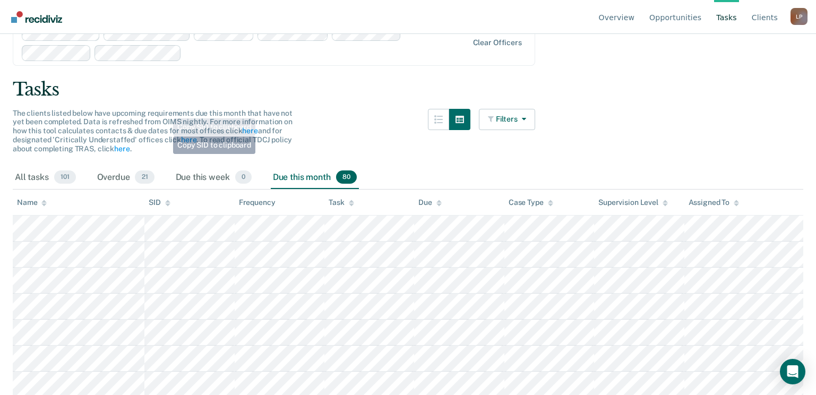
scroll to position [0, 0]
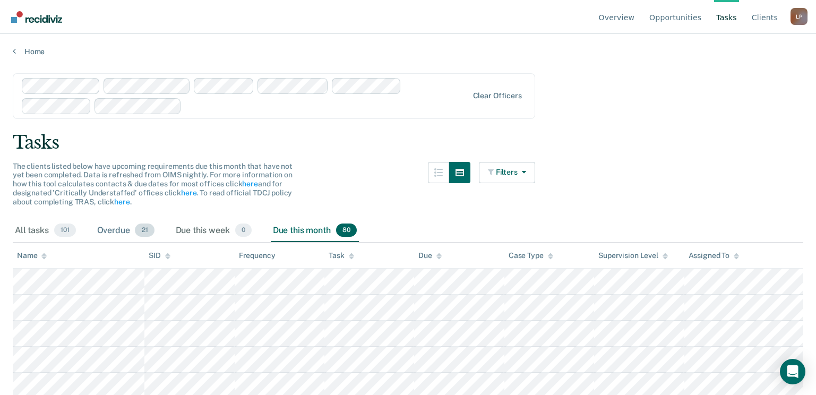
click at [110, 233] on div "Overdue 21" at bounding box center [126, 230] width 62 height 23
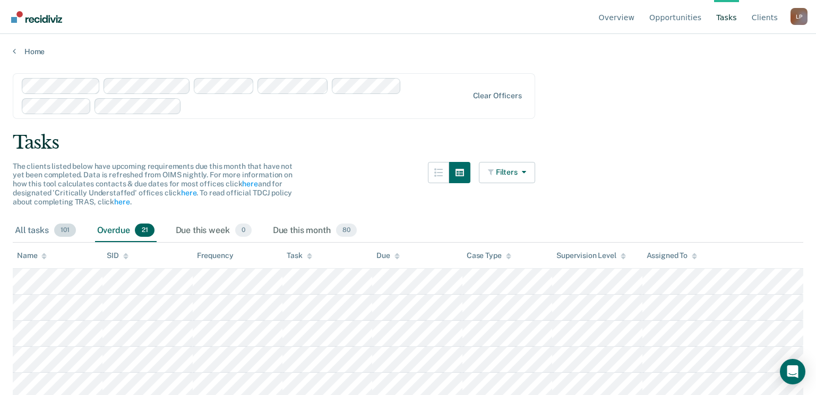
click at [46, 234] on div "All tasks 101" at bounding box center [45, 230] width 65 height 23
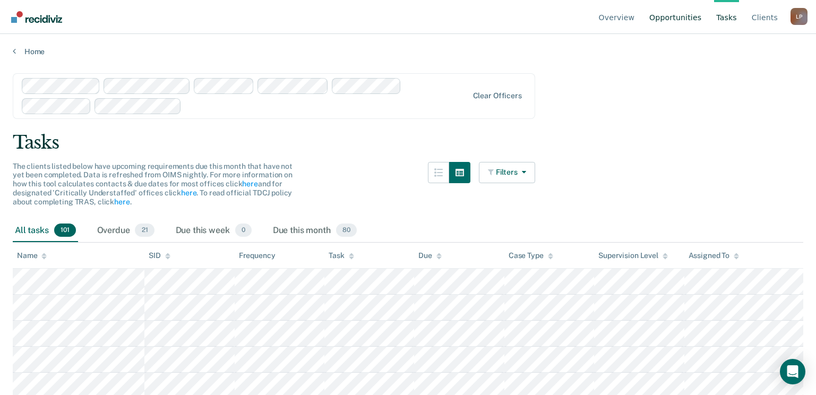
click at [696, 20] on link "Opportunities" at bounding box center [675, 17] width 56 height 34
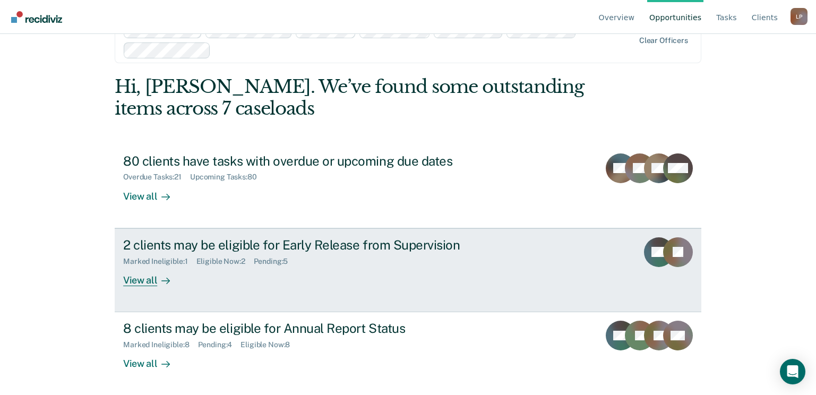
scroll to position [34, 0]
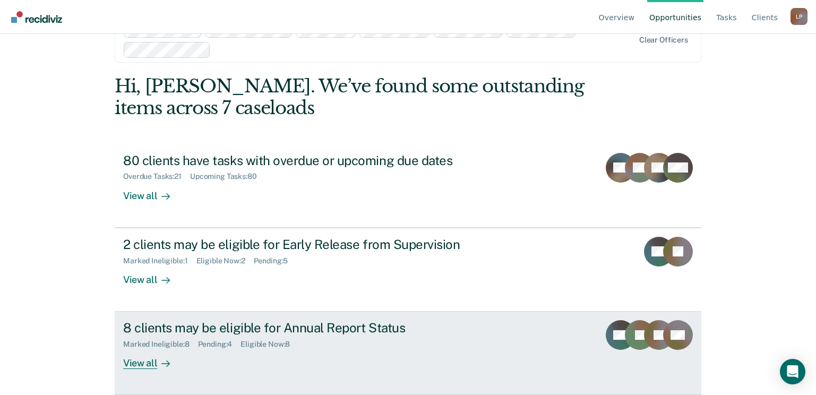
click at [142, 368] on div "View all" at bounding box center [152, 359] width 59 height 21
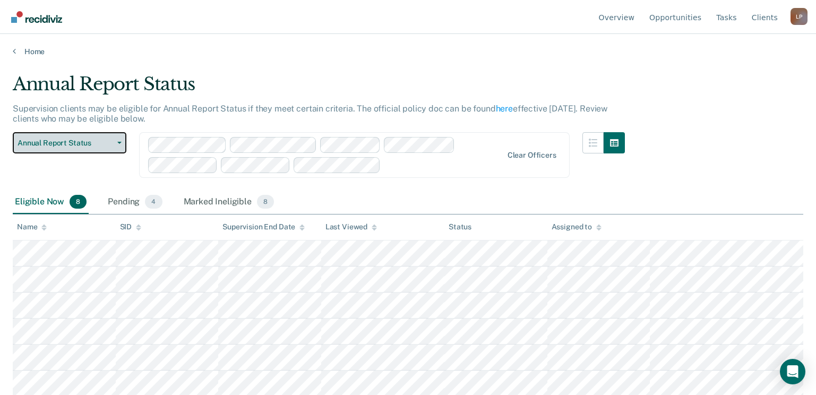
click at [101, 143] on span "Annual Report Status" at bounding box center [66, 143] width 96 height 9
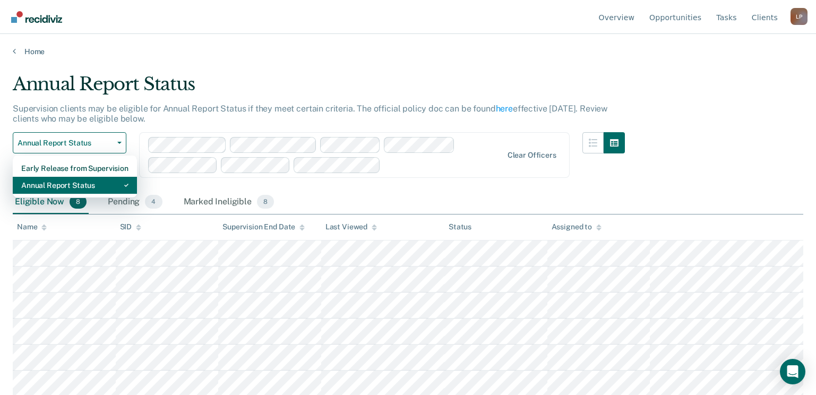
click at [82, 186] on div "Annual Report Status" at bounding box center [74, 185] width 107 height 17
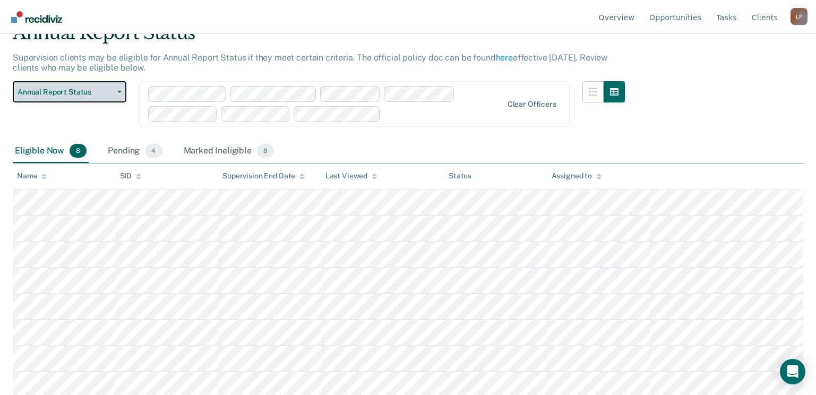
scroll to position [54, 0]
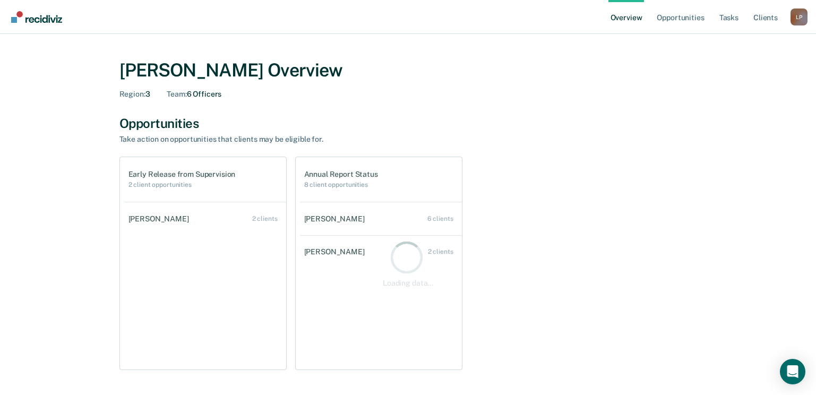
scroll to position [53, 0]
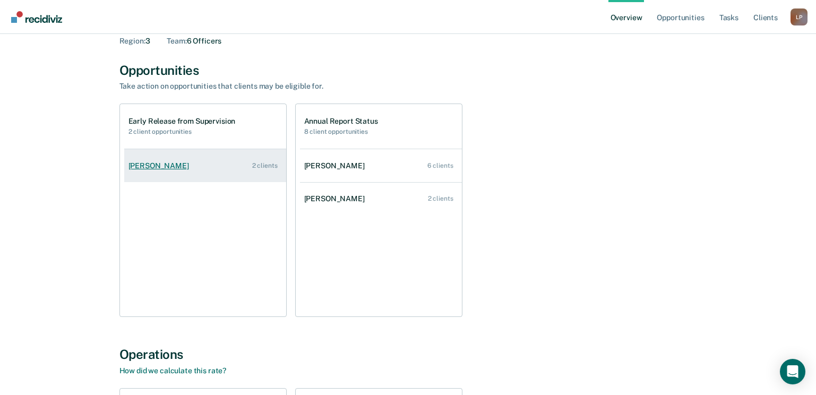
click at [170, 173] on link "[PERSON_NAME] 2 clients" at bounding box center [205, 166] width 162 height 30
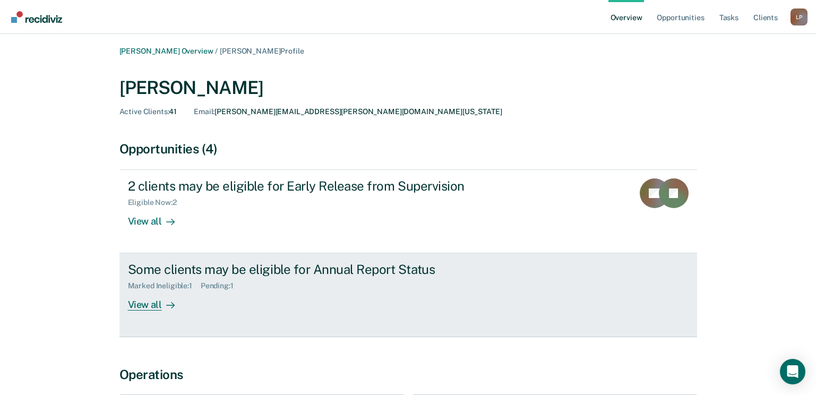
click at [145, 309] on div "View all" at bounding box center [157, 300] width 59 height 21
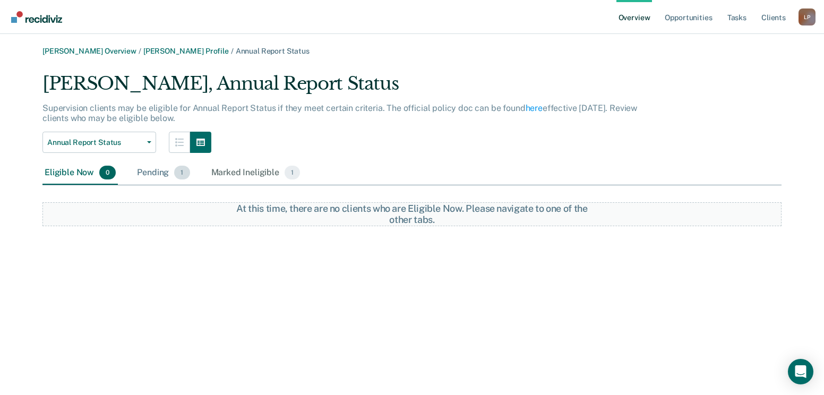
click at [164, 178] on div "Pending 1" at bounding box center [163, 172] width 57 height 23
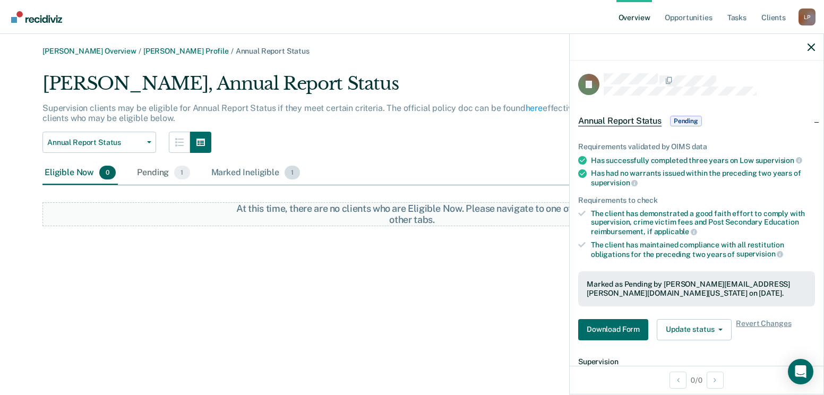
click at [238, 174] on div "Marked Ineligible 1" at bounding box center [255, 172] width 93 height 23
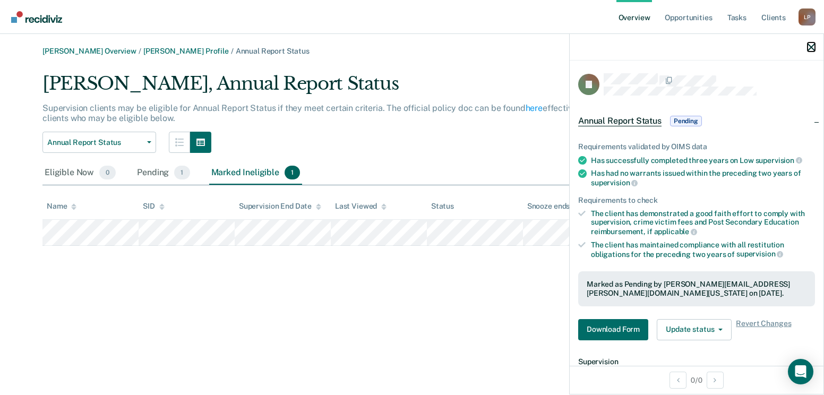
click at [809, 49] on icon "button" at bounding box center [810, 47] width 7 height 7
